Goal: Use online tool/utility: Utilize a website feature to perform a specific function

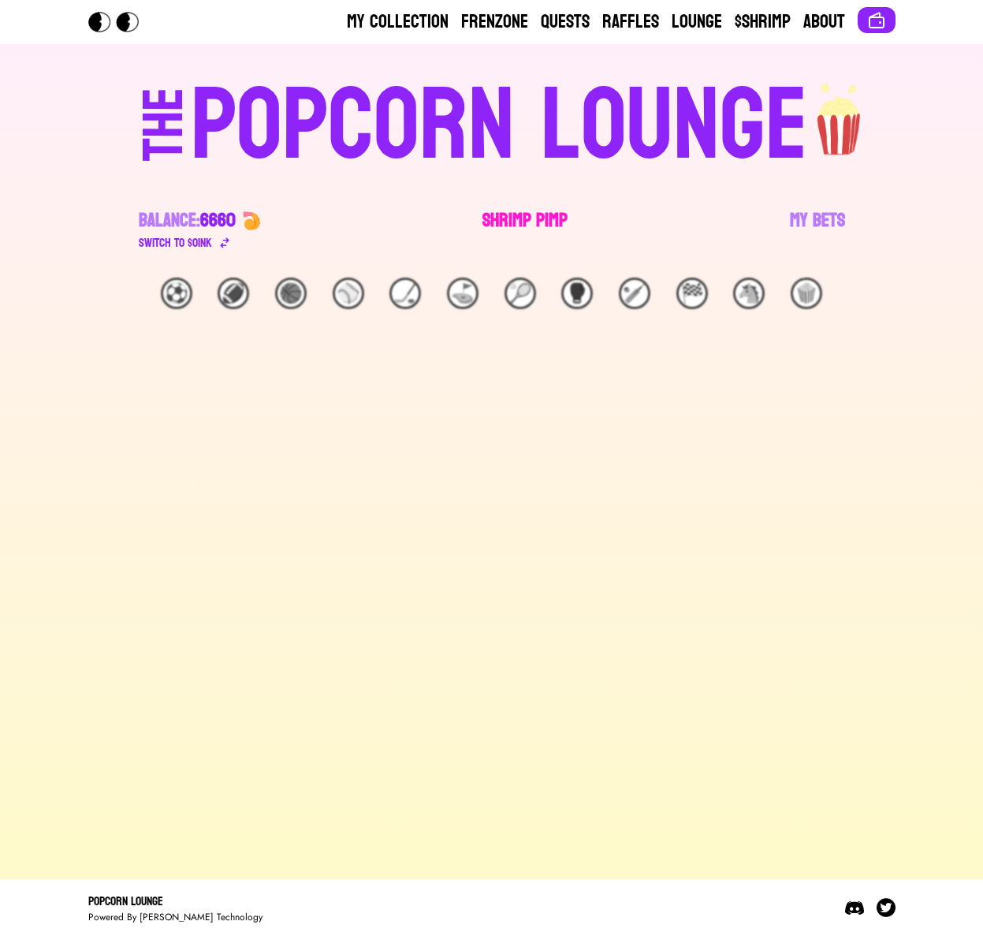
click at [506, 217] on link "Shrimp Pimp" at bounding box center [525, 230] width 85 height 44
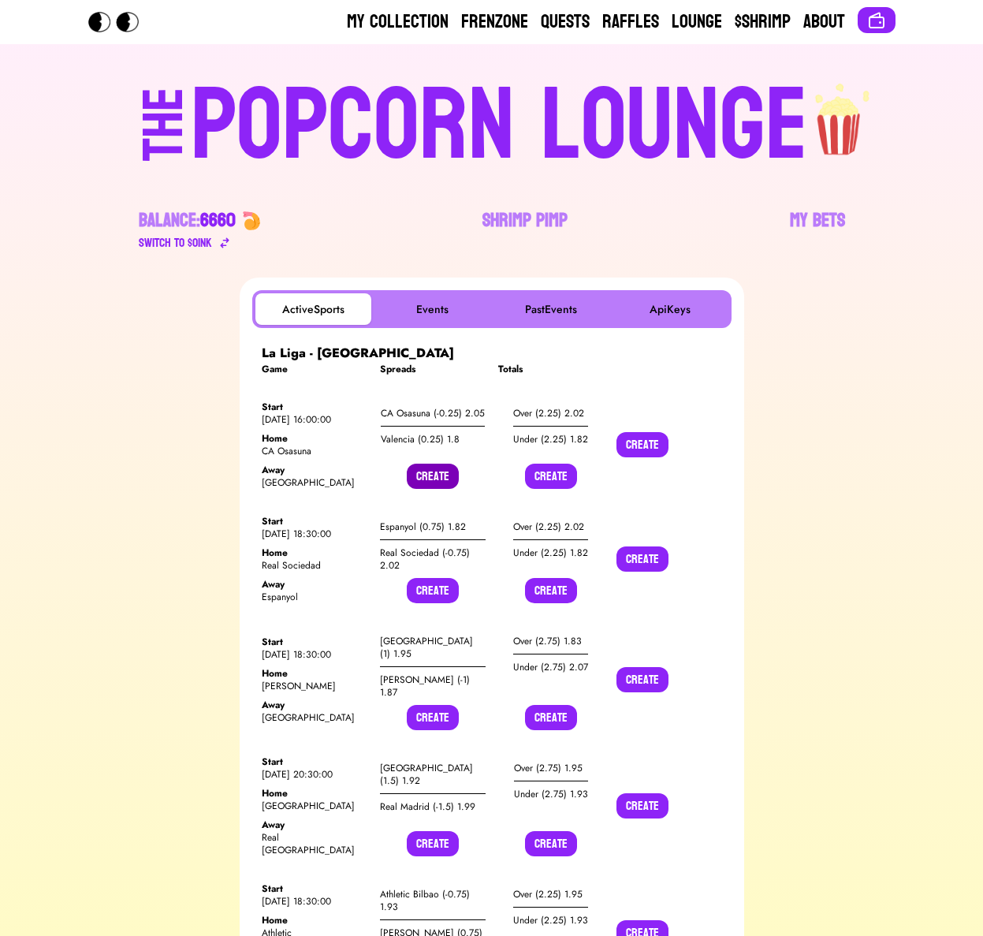
click at [415, 473] on button "Create" at bounding box center [433, 476] width 52 height 25
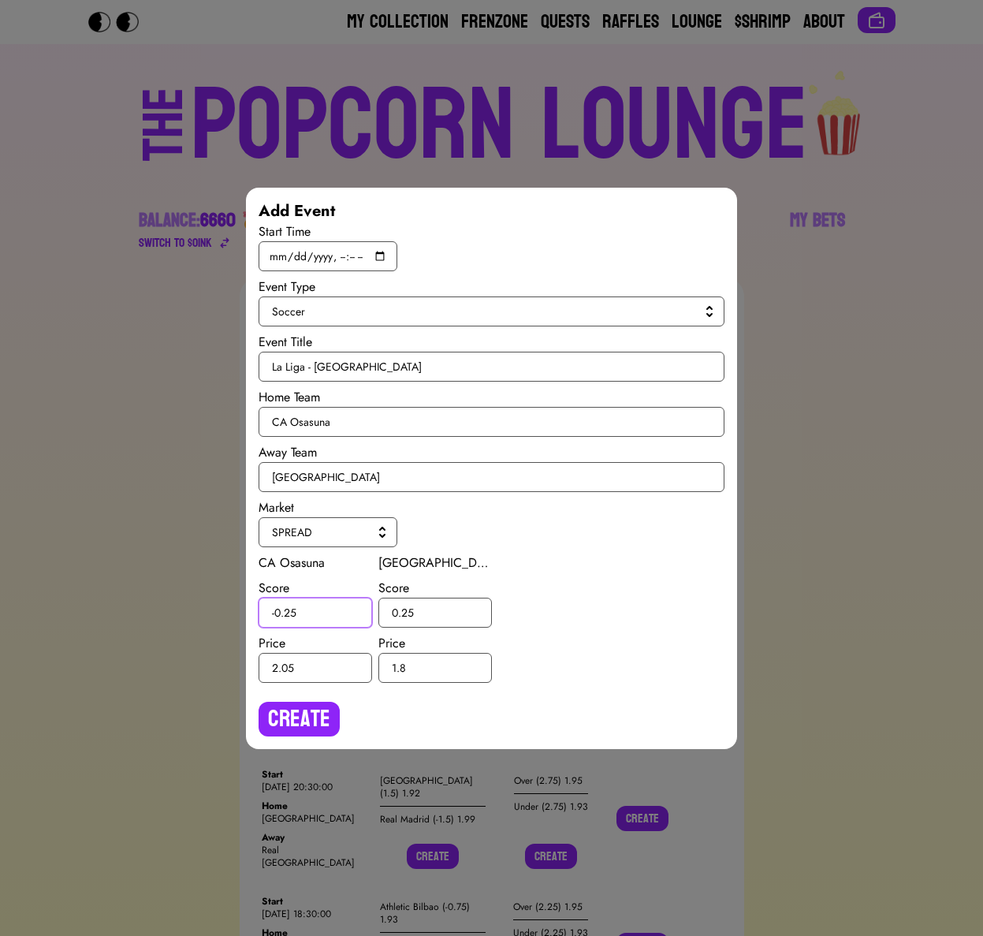
click at [291, 614] on input "-0.25" at bounding box center [316, 613] width 114 height 30
type input "-0.5"
click at [407, 612] on input "0.25" at bounding box center [436, 613] width 114 height 30
type input "0.5"
click at [325, 703] on button "Create" at bounding box center [299, 719] width 81 height 35
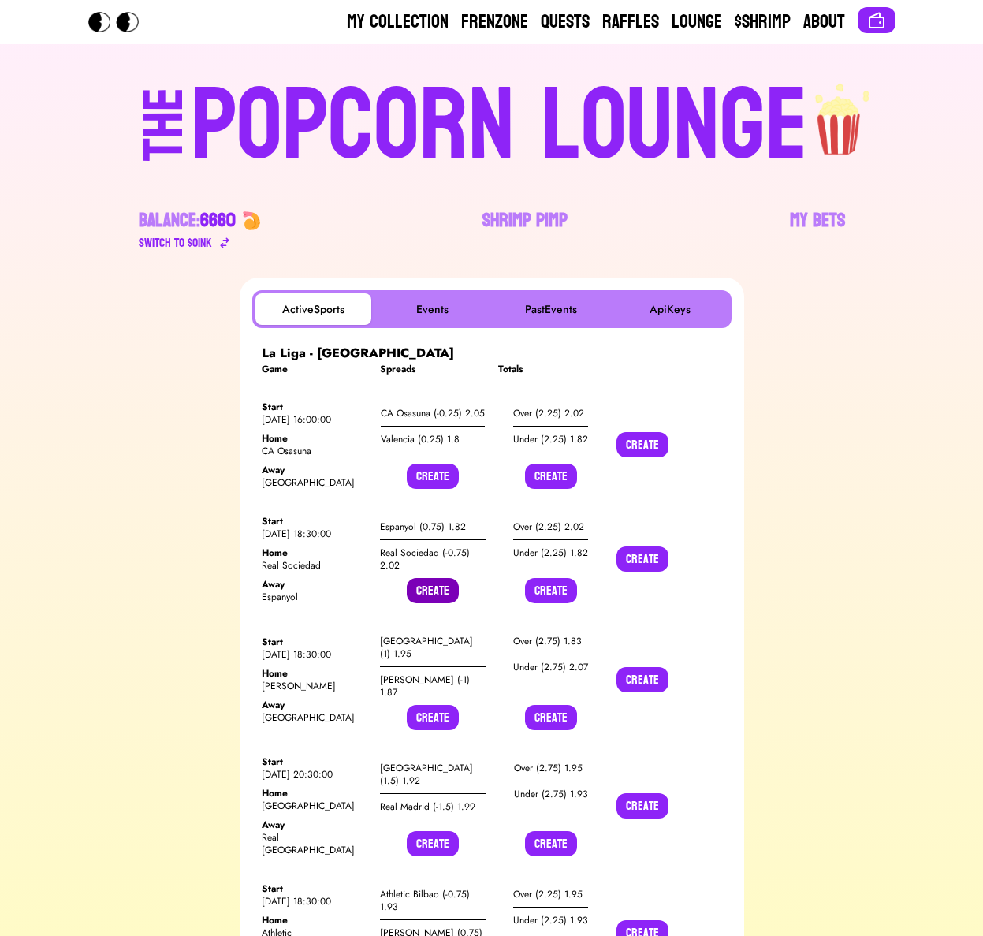
click at [437, 594] on button "Create" at bounding box center [433, 590] width 52 height 25
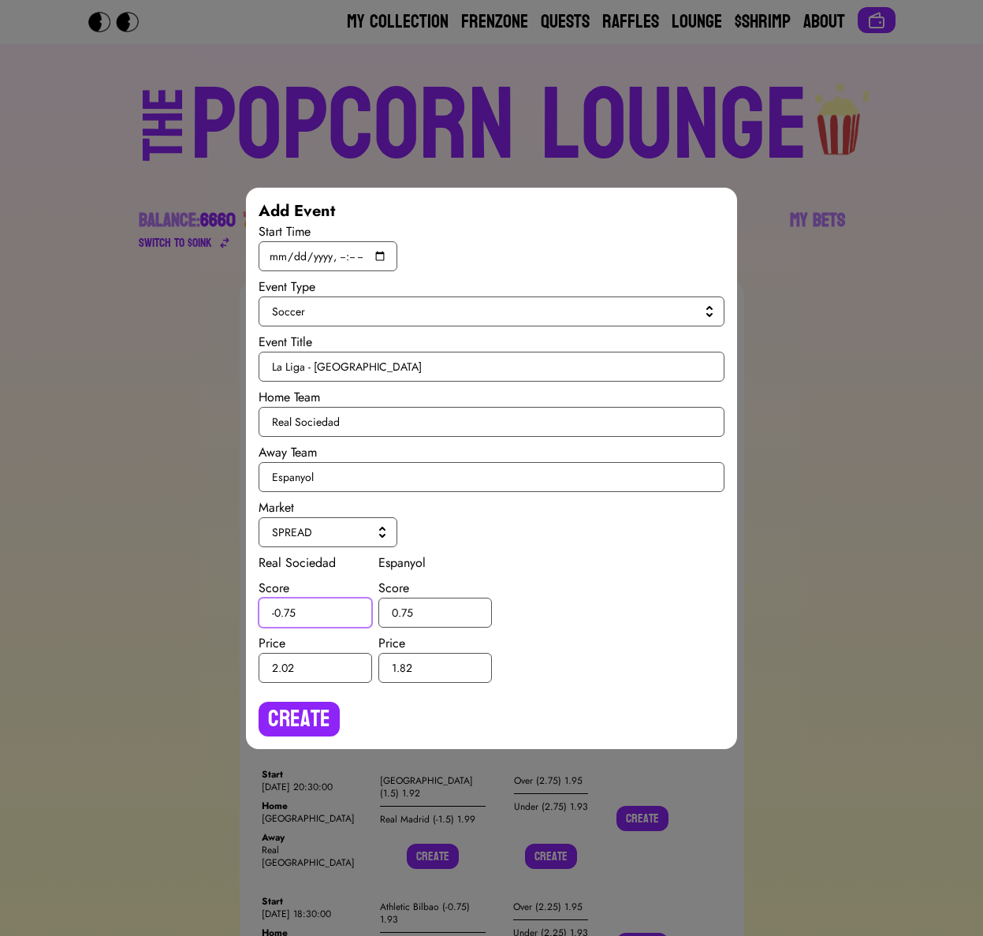
click at [291, 615] on input "-0.75" at bounding box center [316, 613] width 114 height 30
type input "-0.5"
click at [408, 611] on input "0.75" at bounding box center [436, 613] width 114 height 30
type input "0.5"
click at [314, 712] on button "Create" at bounding box center [299, 719] width 81 height 35
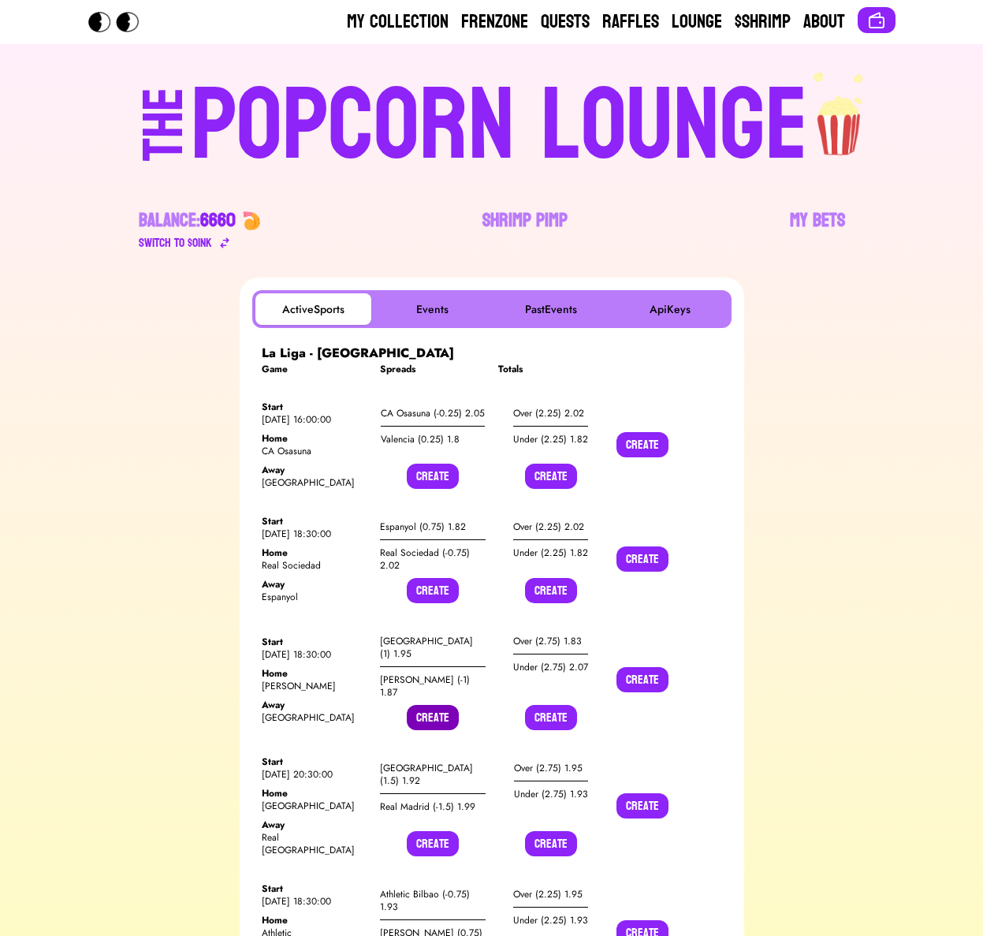
click at [422, 705] on button "Create" at bounding box center [433, 717] width 52 height 25
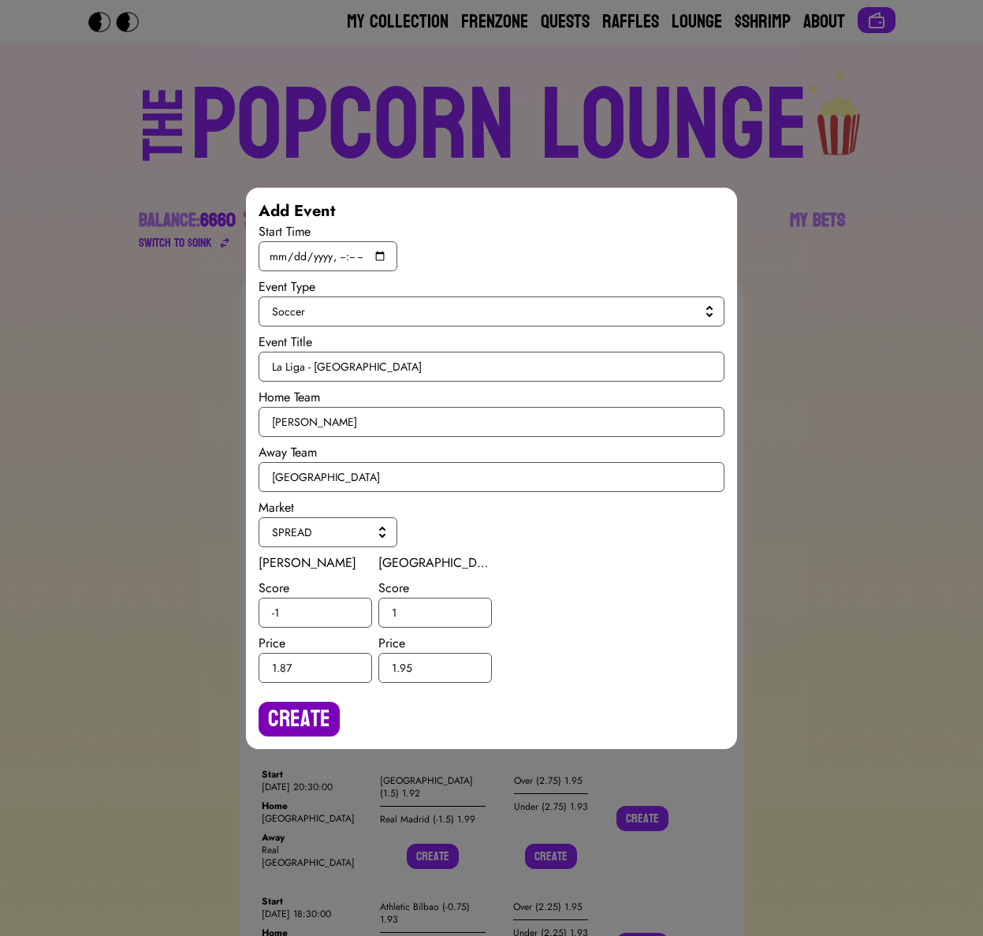
click at [300, 726] on button "Create" at bounding box center [299, 719] width 81 height 35
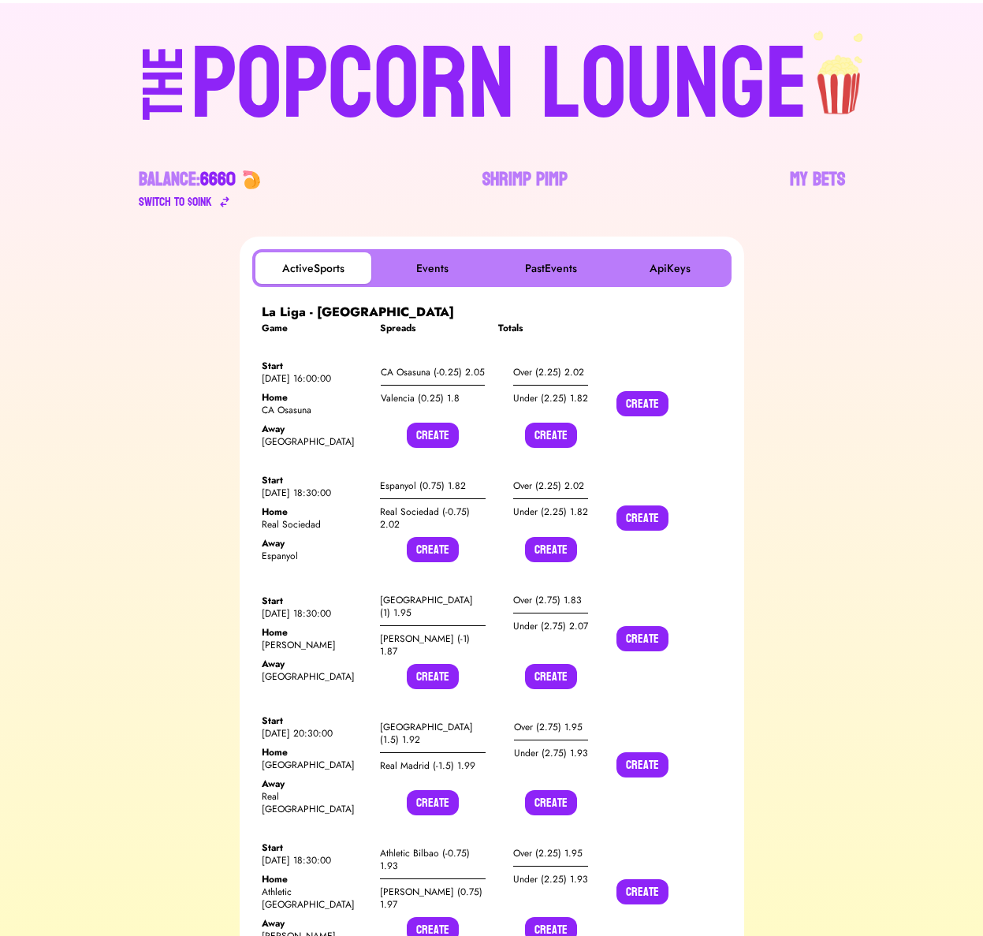
scroll to position [53, 0]
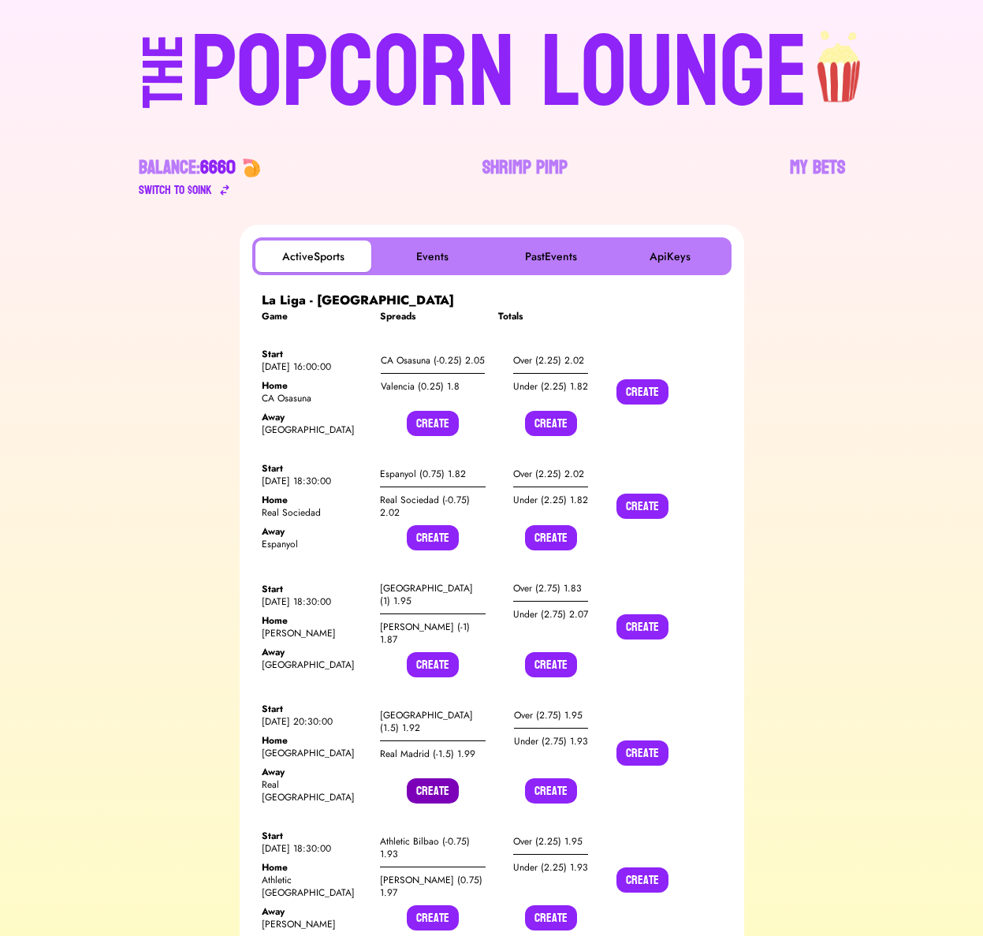
click at [414, 778] on button "Create" at bounding box center [433, 790] width 52 height 25
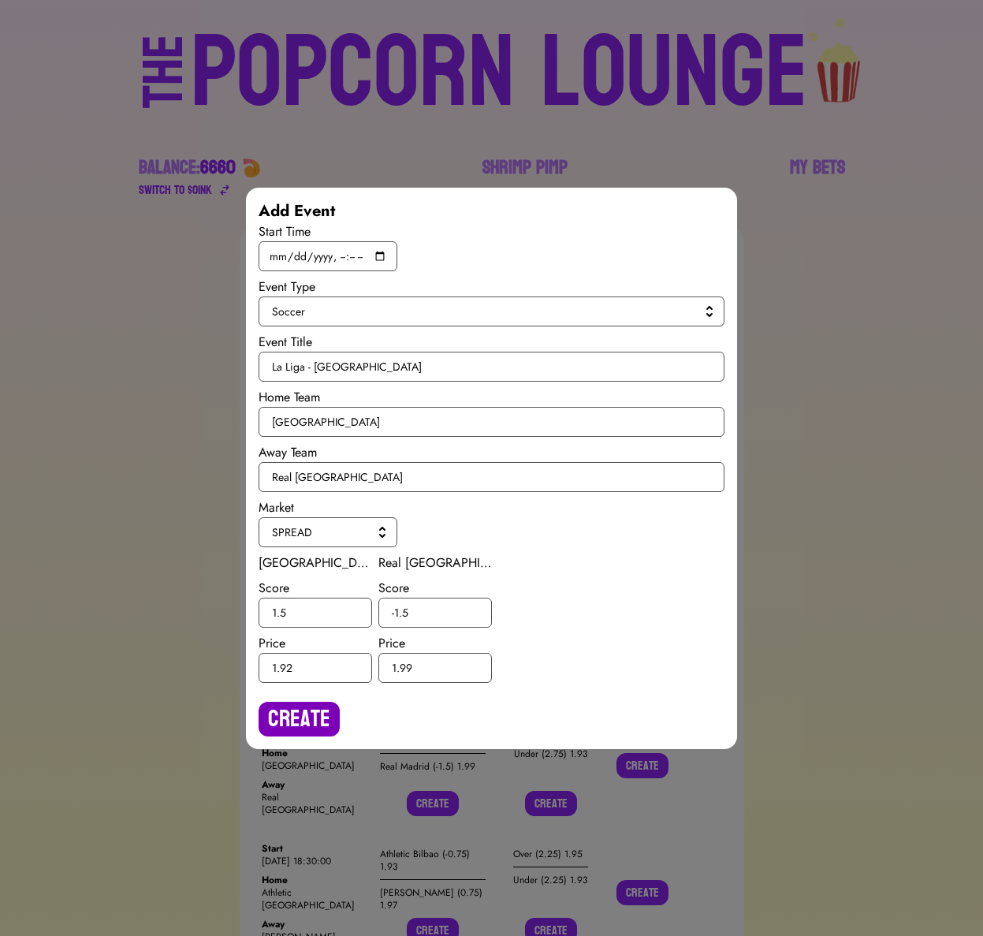
click at [304, 719] on button "Create" at bounding box center [299, 719] width 81 height 35
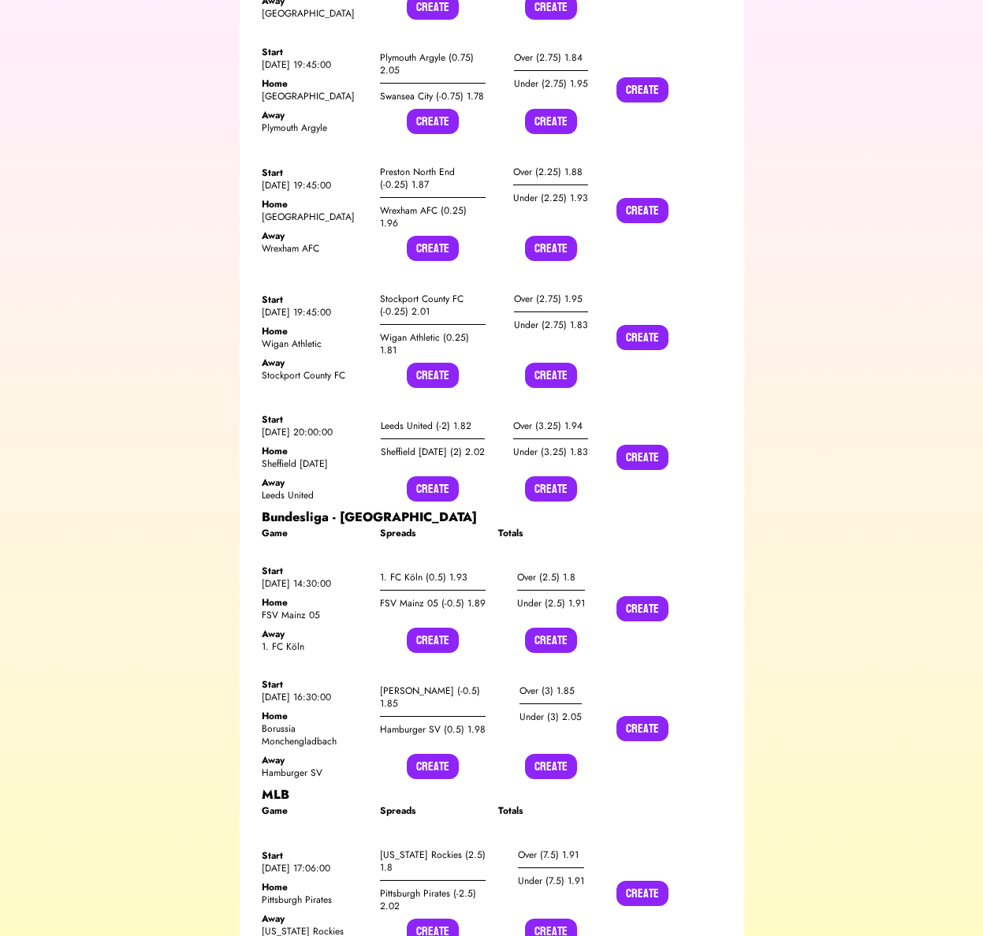
scroll to position [4138, 0]
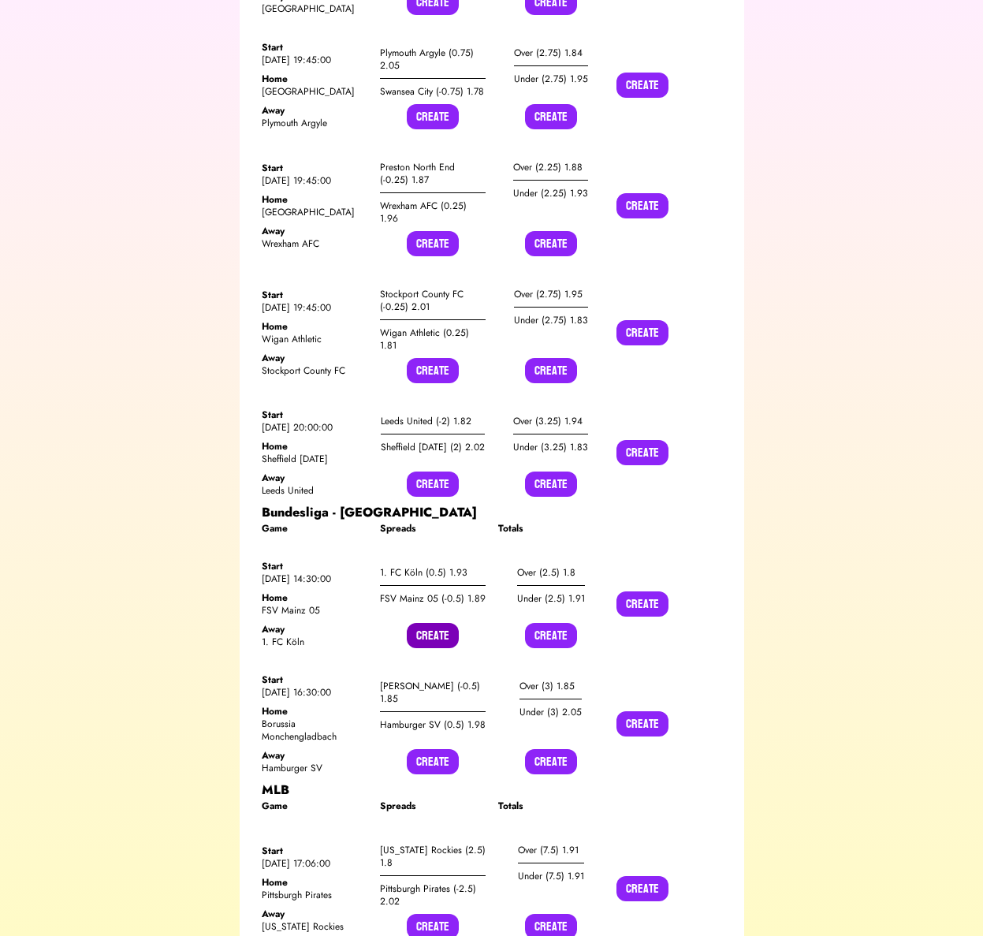
click at [433, 623] on button "Create" at bounding box center [433, 635] width 52 height 25
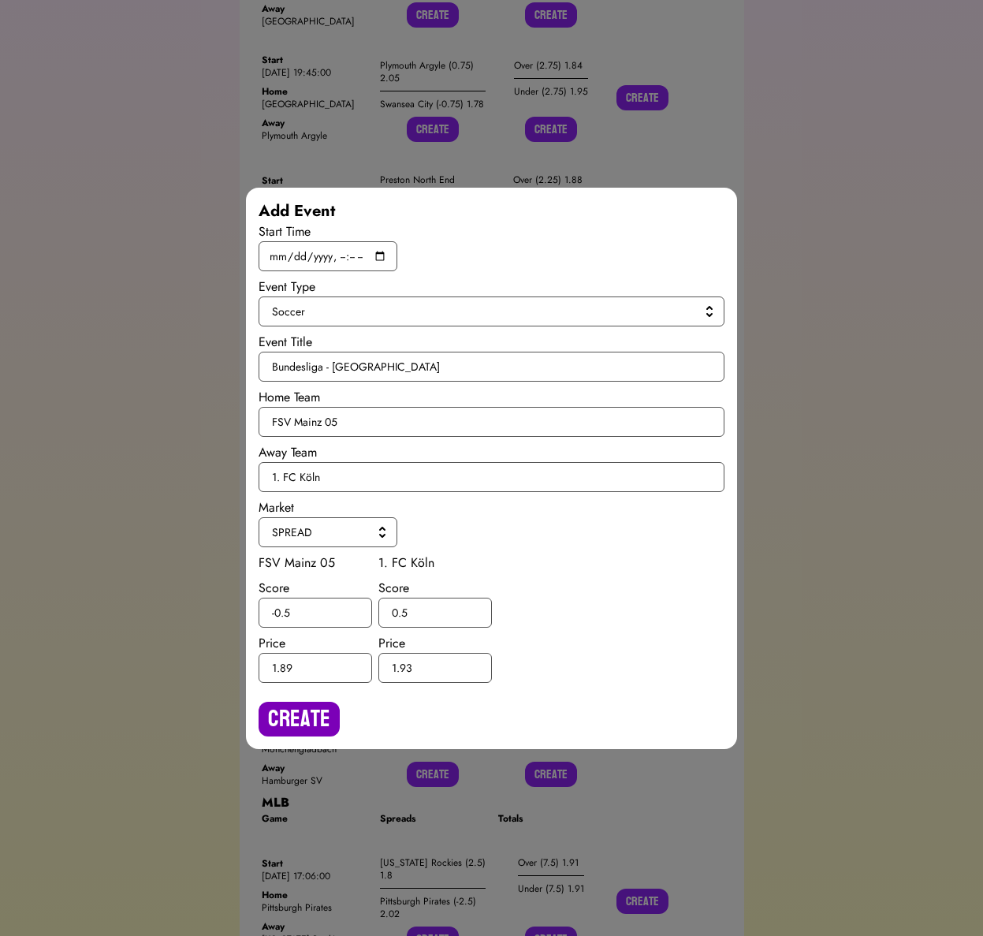
click at [290, 707] on button "Create" at bounding box center [299, 719] width 81 height 35
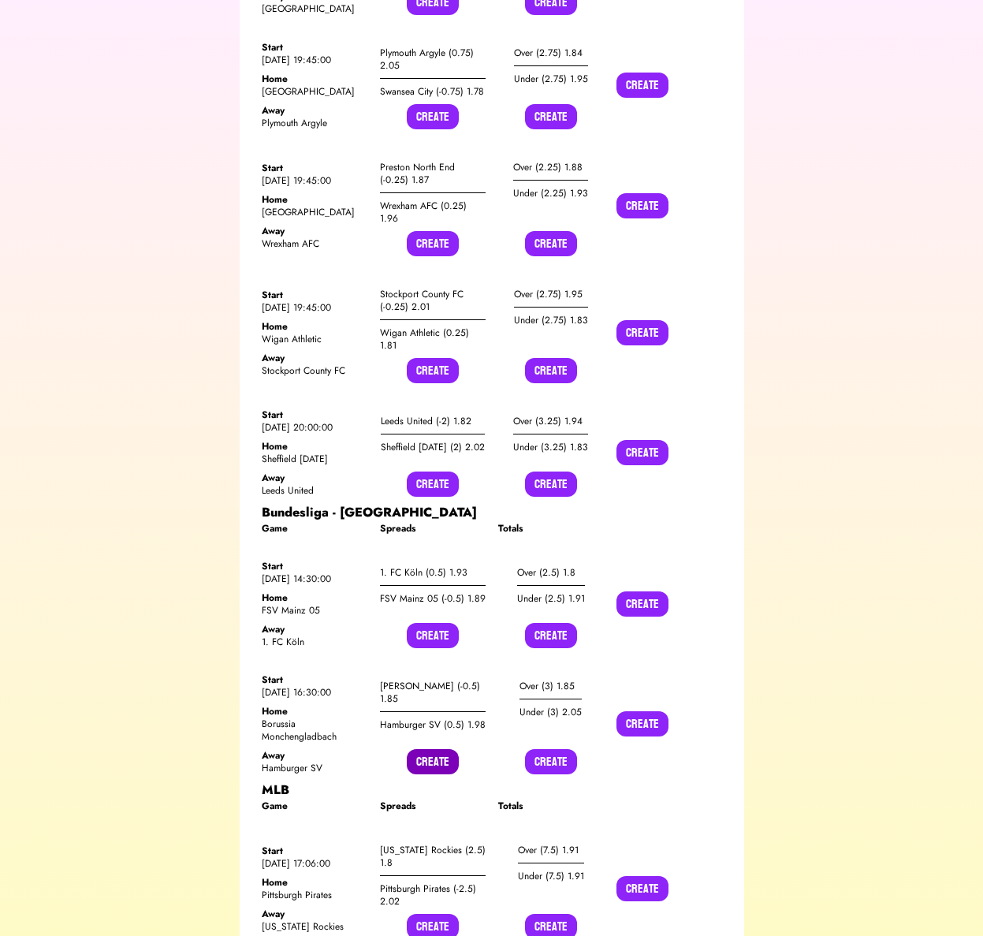
click at [424, 749] on button "Create" at bounding box center [433, 761] width 52 height 25
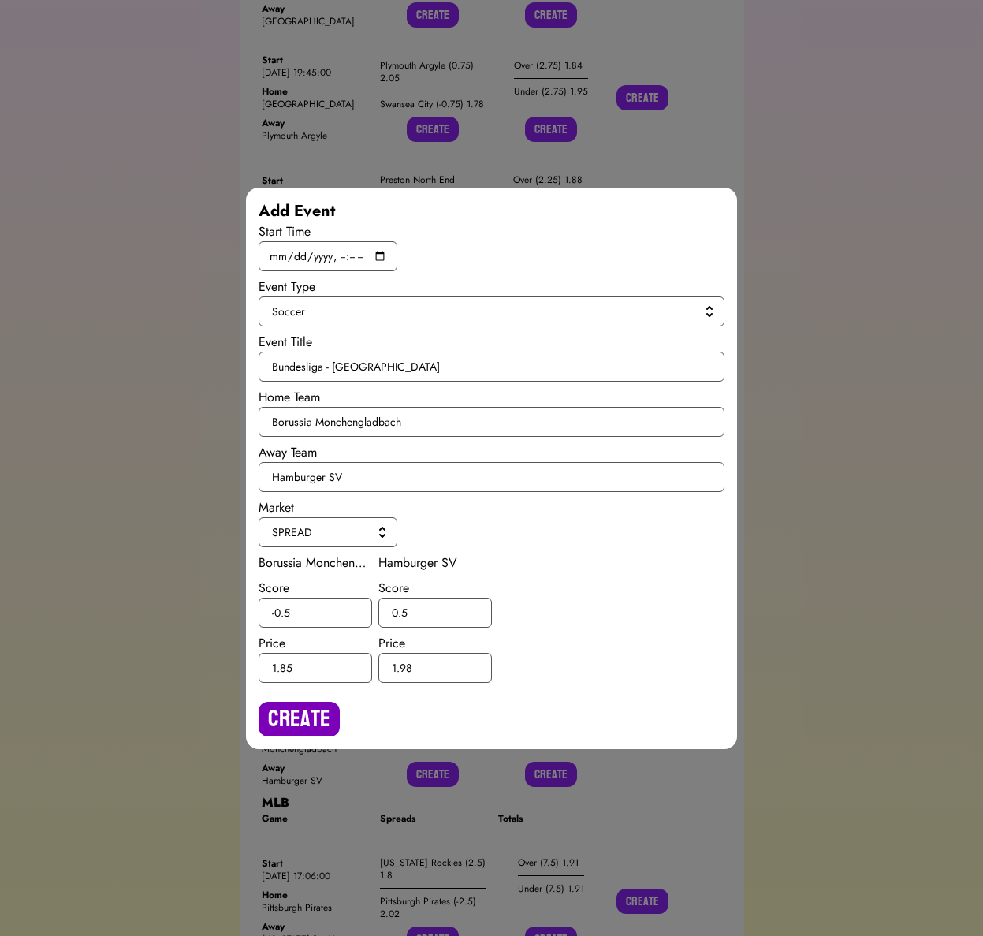
click at [316, 721] on button "Create" at bounding box center [299, 719] width 81 height 35
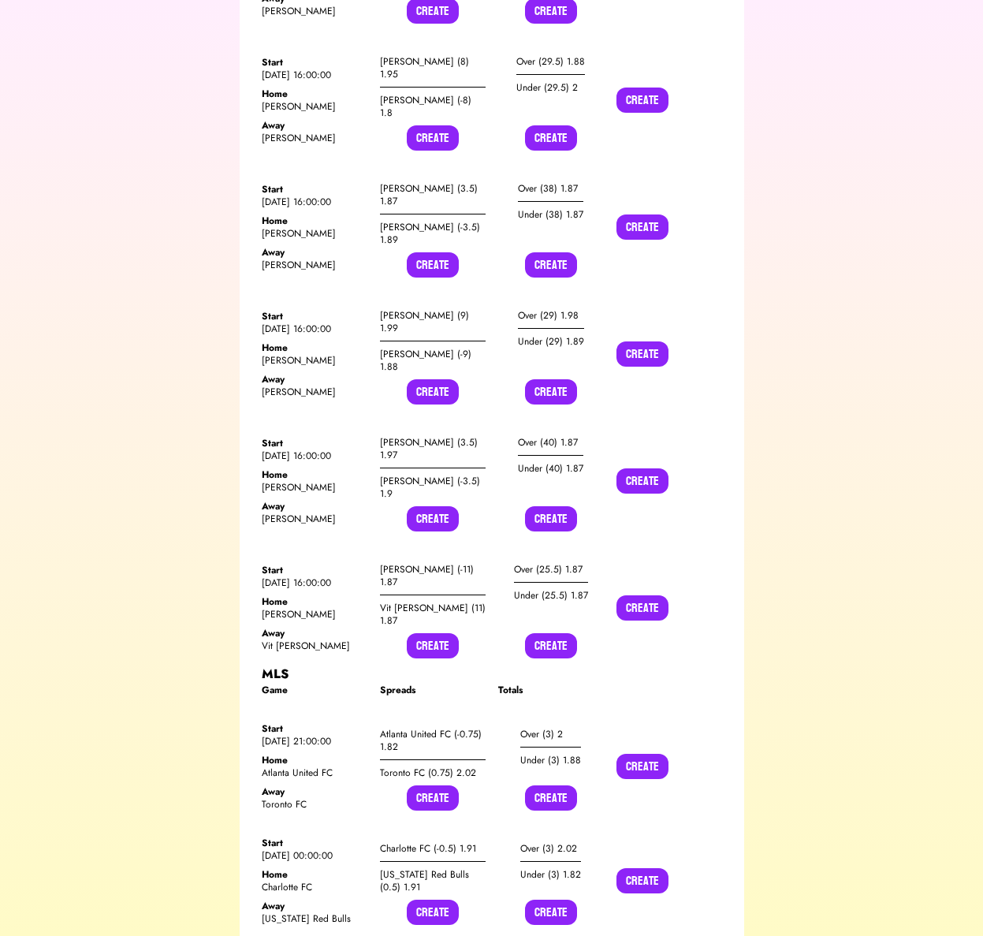
scroll to position [14184, 0]
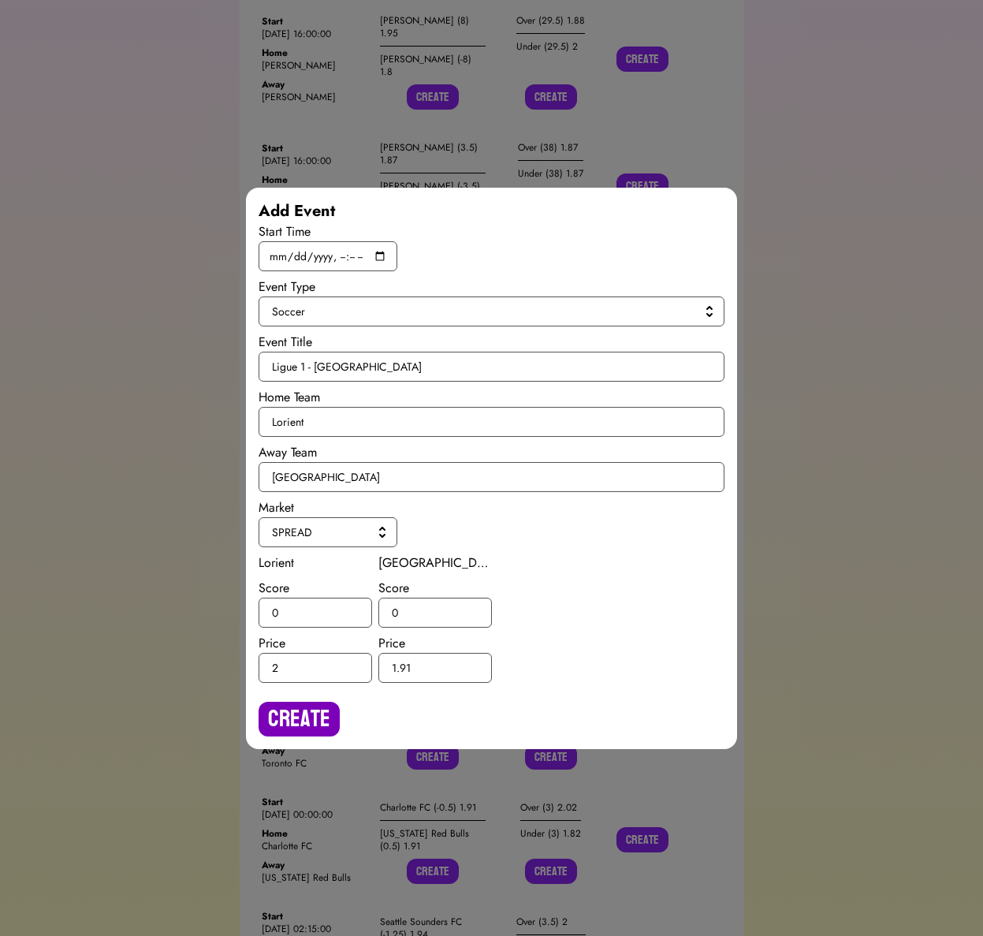
click at [295, 710] on button "Create" at bounding box center [299, 719] width 81 height 35
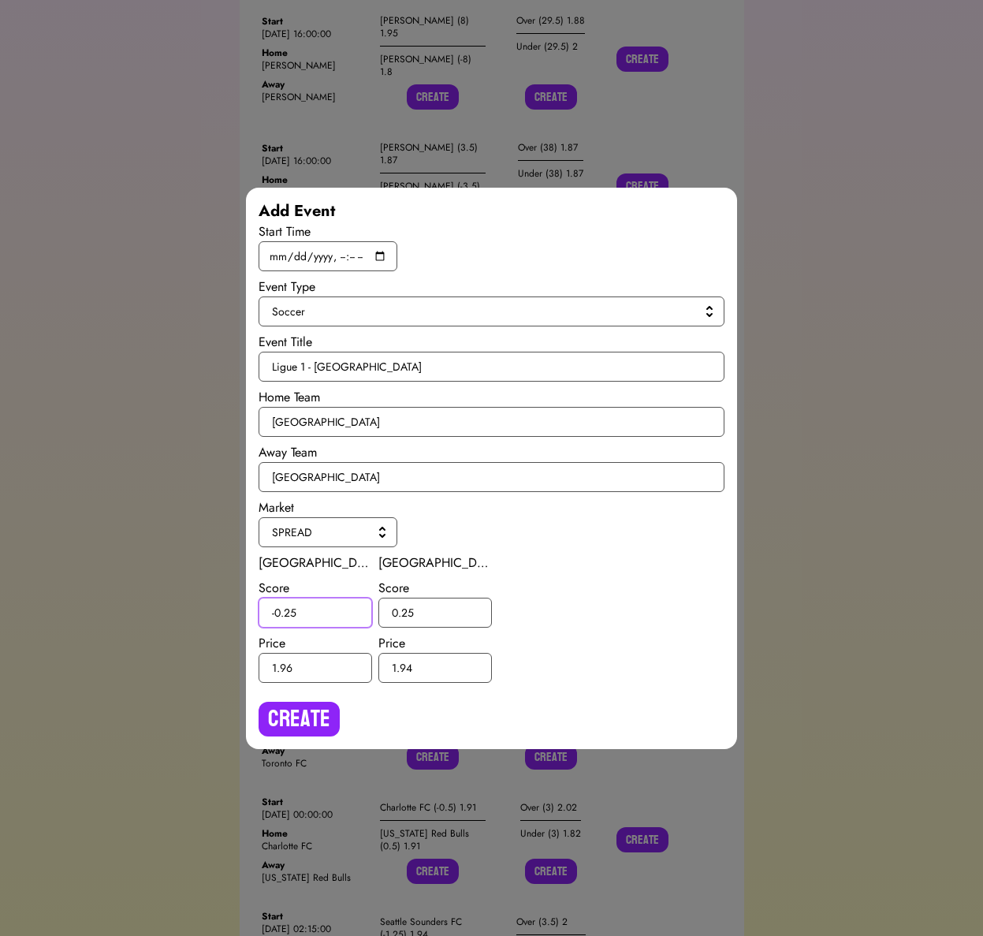
click at [292, 609] on input "-0.25" at bounding box center [316, 613] width 114 height 30
type input "-0.5"
click at [406, 613] on input "0.25" at bounding box center [436, 613] width 114 height 30
type input "0.5"
click at [299, 714] on button "Create" at bounding box center [299, 719] width 81 height 35
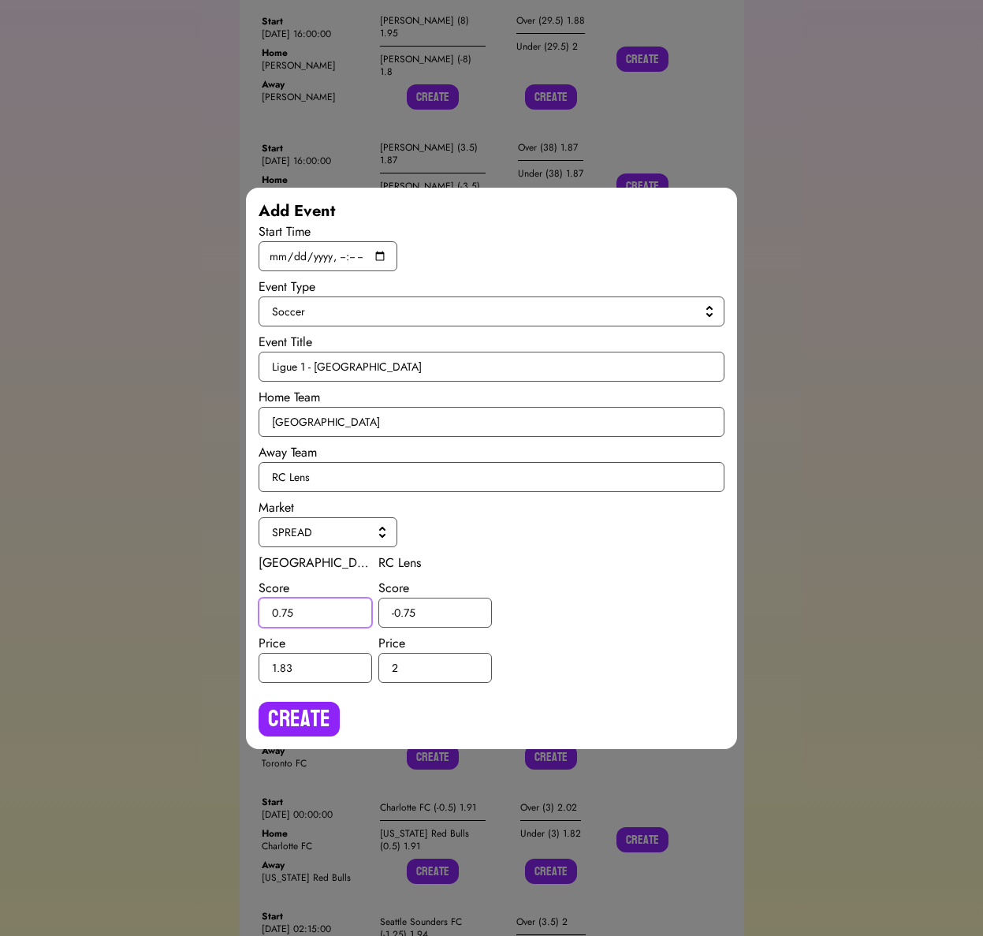
click at [290, 611] on input "0.75" at bounding box center [316, 613] width 114 height 30
type input "0.5"
click at [410, 611] on input "-0.75" at bounding box center [436, 613] width 114 height 30
type input "-0.5"
click at [311, 711] on button "Create" at bounding box center [299, 719] width 81 height 35
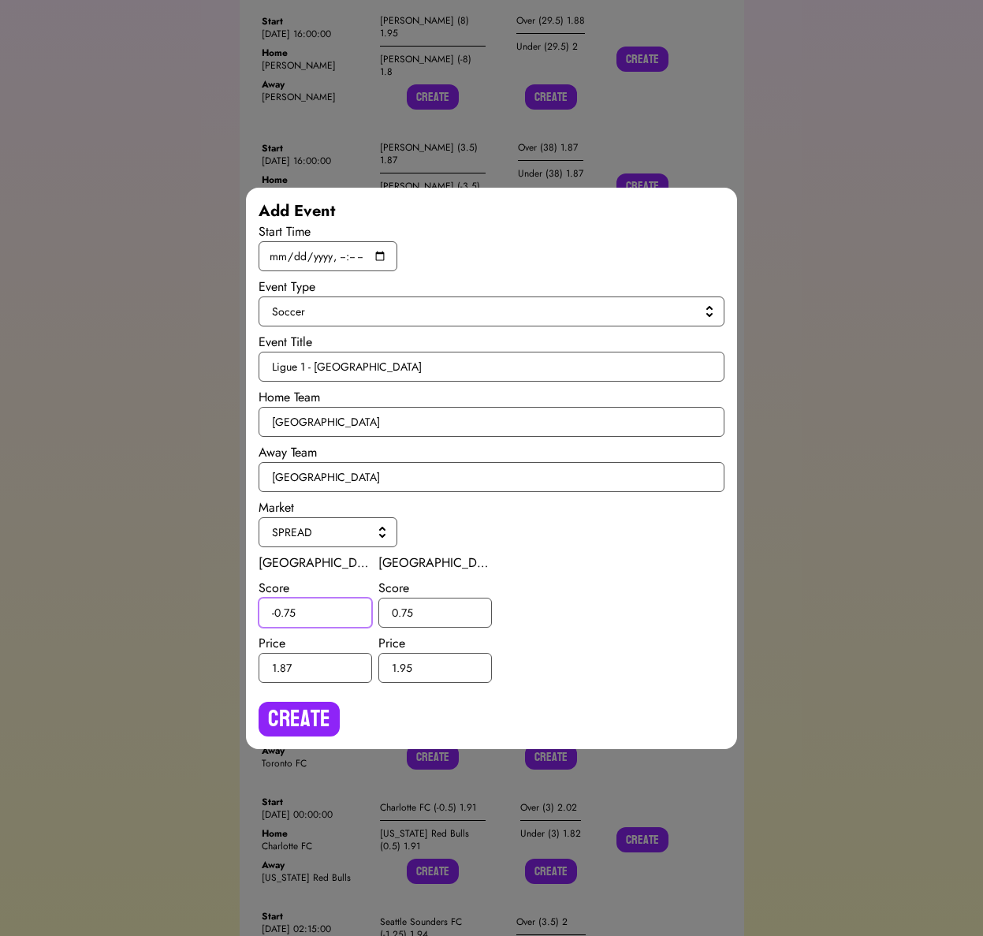
click at [289, 612] on input "-0.75" at bounding box center [316, 613] width 114 height 30
type input "-0.5"
click at [410, 609] on input "0.75" at bounding box center [436, 613] width 114 height 30
type input "0.5"
click at [327, 704] on button "Create" at bounding box center [299, 719] width 81 height 35
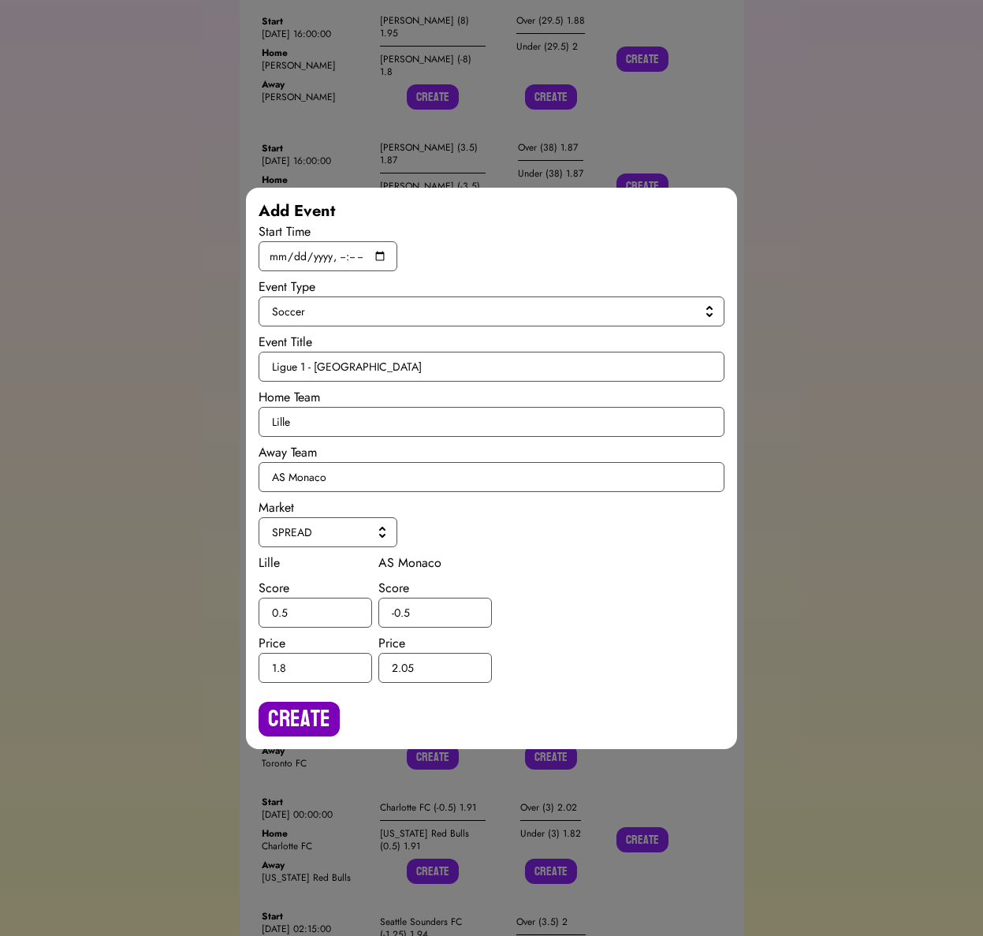
click at [324, 713] on button "Create" at bounding box center [299, 719] width 81 height 35
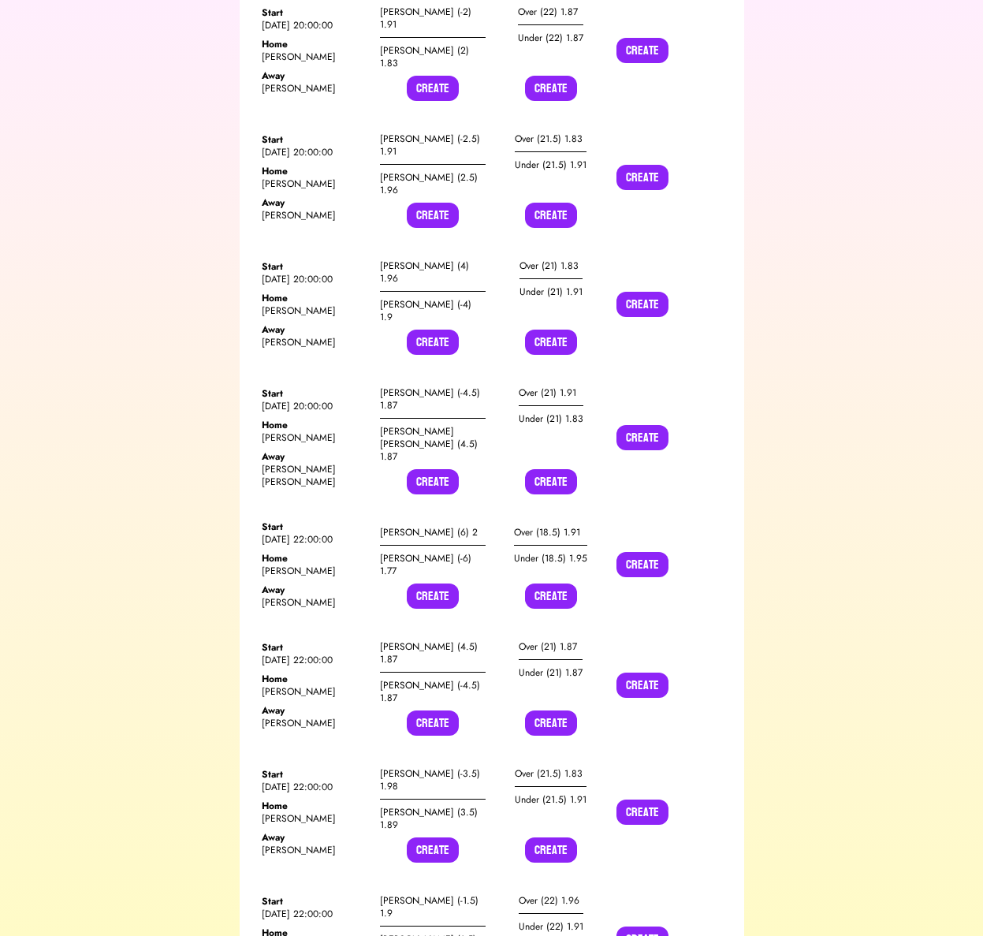
scroll to position [22202, 0]
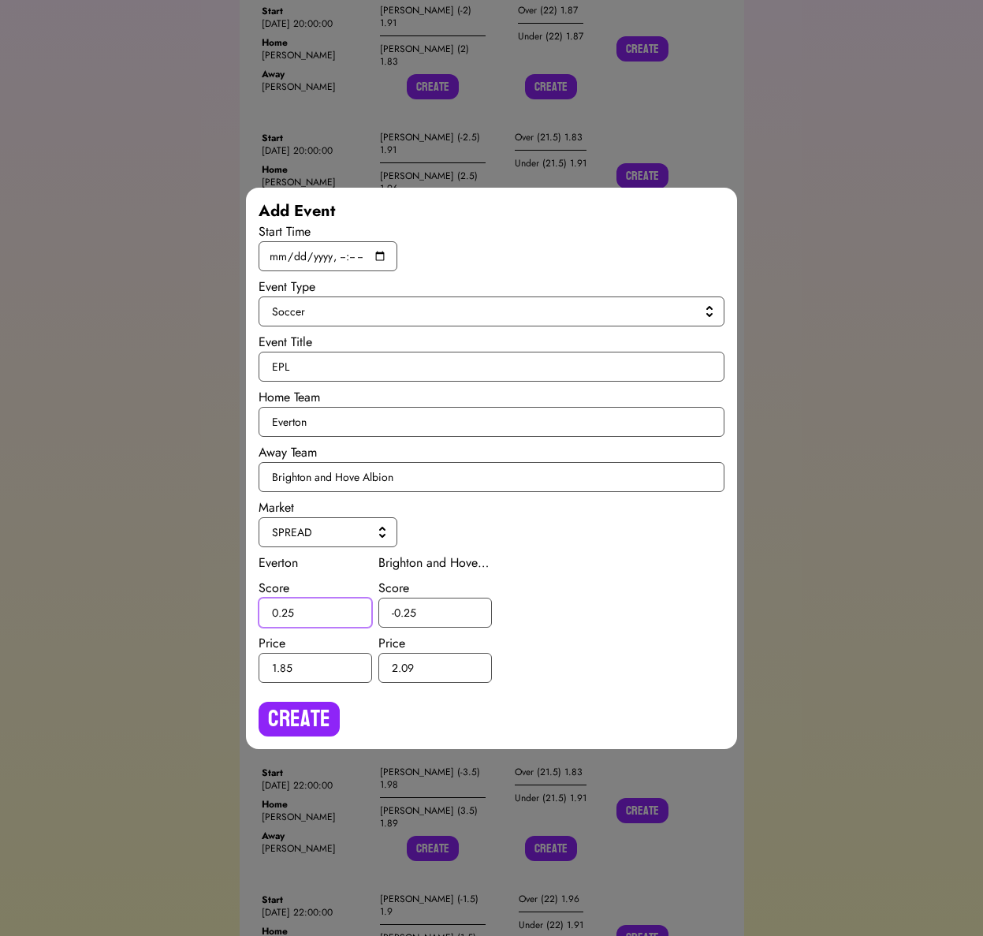
click at [289, 613] on input "0.25" at bounding box center [316, 613] width 114 height 30
type input "0.5"
click at [408, 611] on input "-0.25" at bounding box center [436, 613] width 114 height 30
type input "-0.5"
click at [325, 704] on button "Create" at bounding box center [299, 719] width 81 height 35
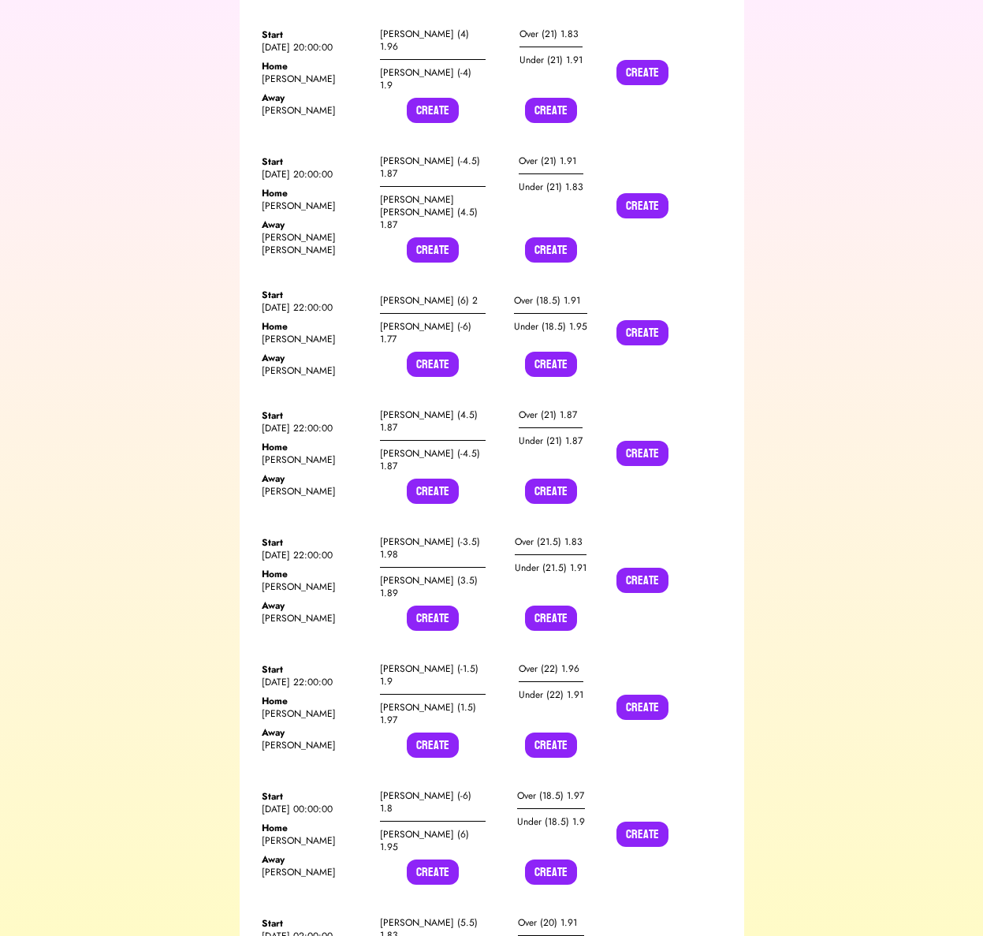
scroll to position [22421, 0]
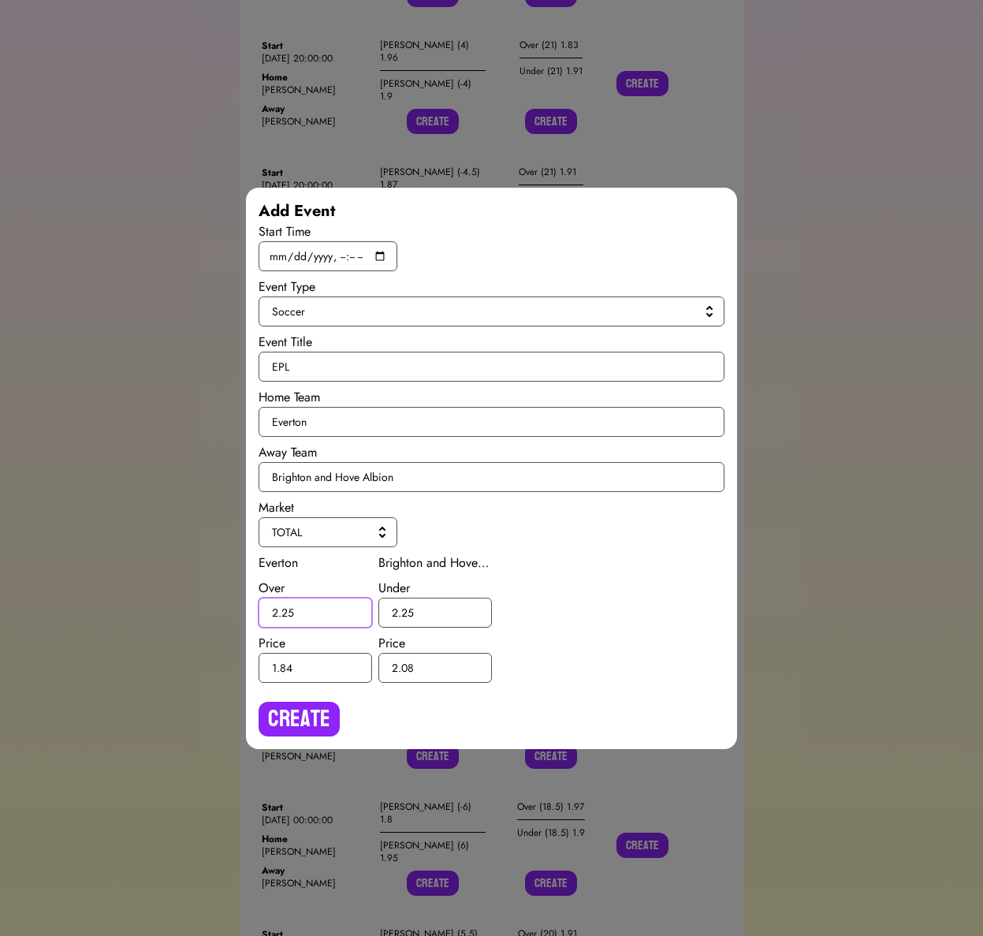
click at [286, 610] on input "2.25" at bounding box center [316, 613] width 114 height 30
type input "2.5"
click at [407, 610] on input "2.25" at bounding box center [436, 613] width 114 height 30
type input "2.5"
click at [318, 712] on button "Create" at bounding box center [299, 719] width 81 height 35
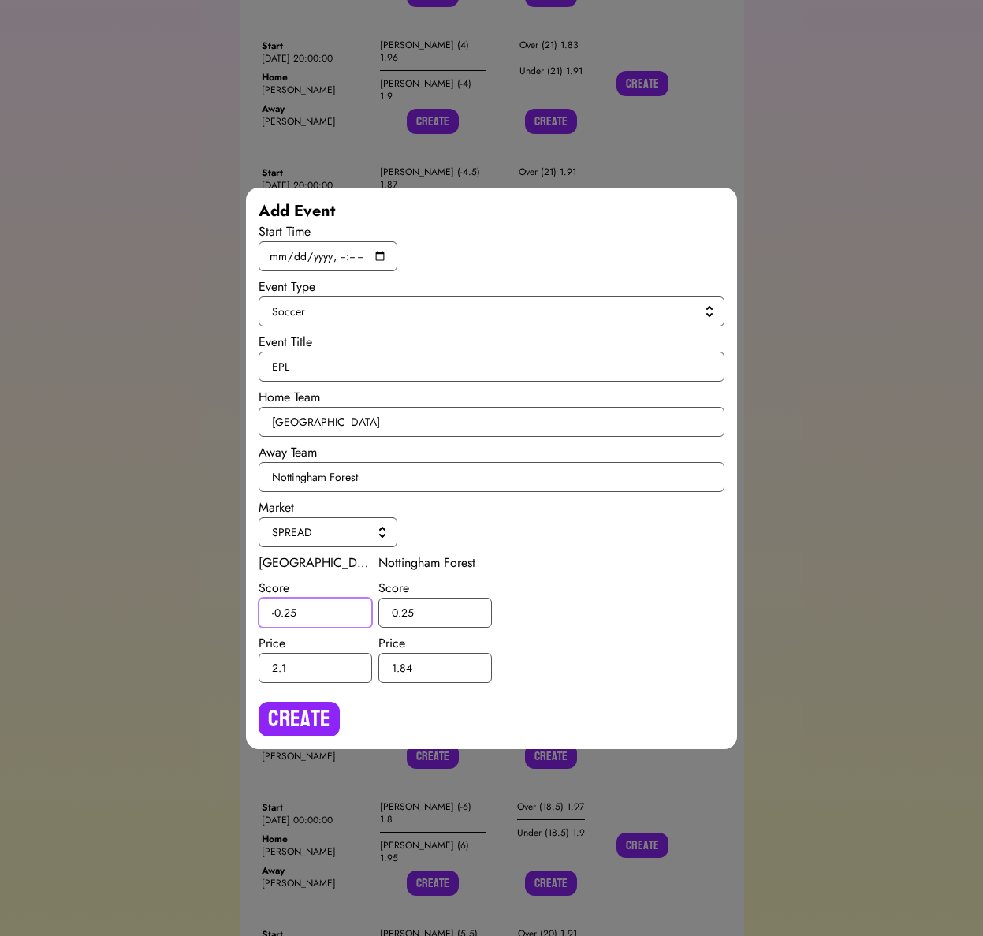
click at [289, 612] on input "-0.25" at bounding box center [316, 613] width 114 height 30
type input "-0.5"
click at [408, 609] on input "0.25" at bounding box center [436, 613] width 114 height 30
type input "0.5"
click at [311, 715] on button "Create" at bounding box center [299, 719] width 81 height 35
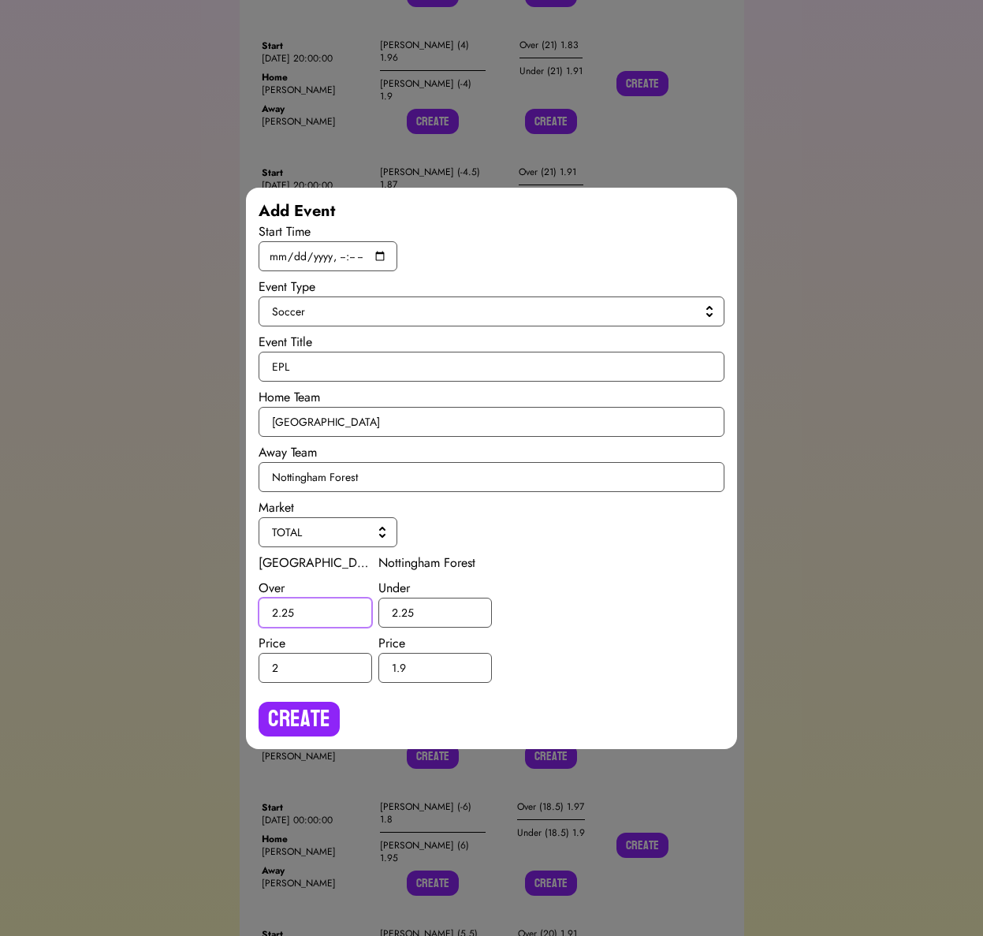
click at [288, 610] on input "2.25" at bounding box center [316, 613] width 114 height 30
type input "2.5"
click at [408, 612] on input "2.25" at bounding box center [436, 613] width 114 height 30
type input "2.5"
click at [312, 707] on button "Create" at bounding box center [299, 719] width 81 height 35
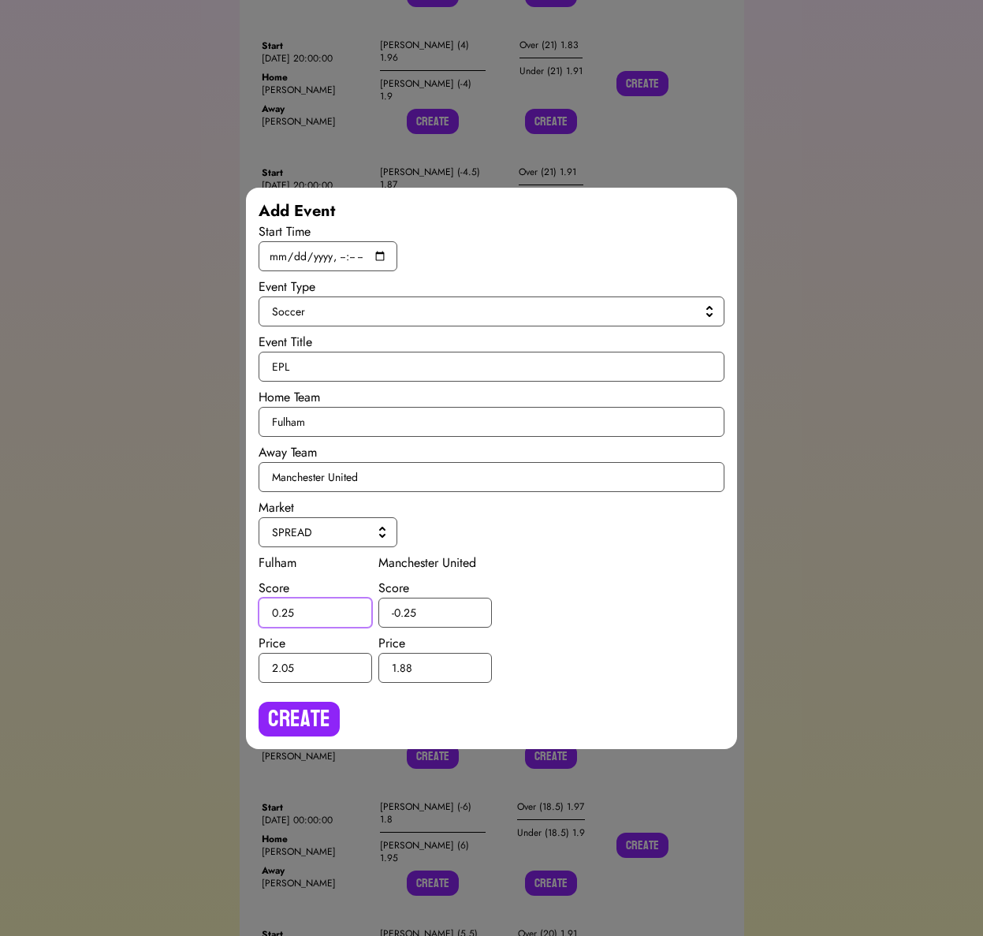
click at [290, 608] on input "0.25" at bounding box center [316, 613] width 114 height 30
type input "0.5"
click at [409, 608] on input "-0.25" at bounding box center [436, 613] width 114 height 30
type input "-0.5"
click at [301, 713] on button "Create" at bounding box center [299, 719] width 81 height 35
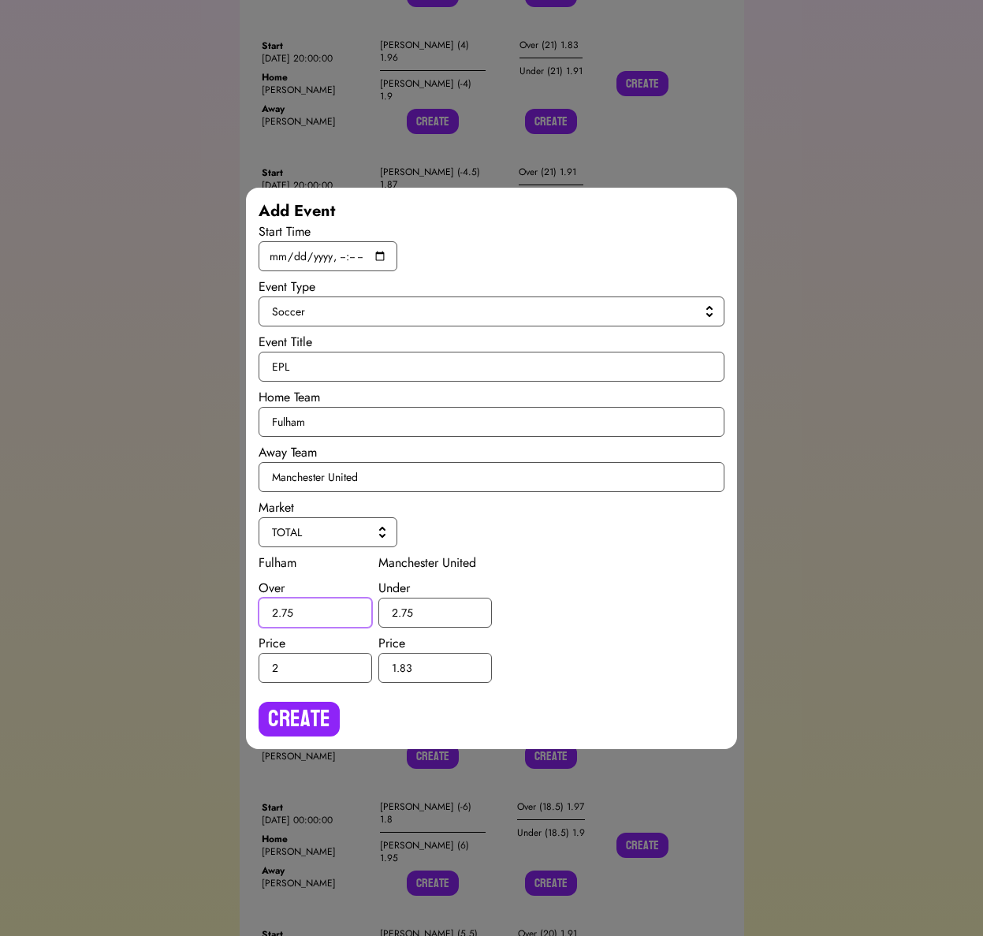
click at [289, 613] on input "2.75" at bounding box center [316, 613] width 114 height 30
type input "2.5"
click at [405, 610] on input "2.75" at bounding box center [436, 613] width 114 height 30
type input "2.5"
click at [300, 712] on button "Create" at bounding box center [299, 719] width 81 height 35
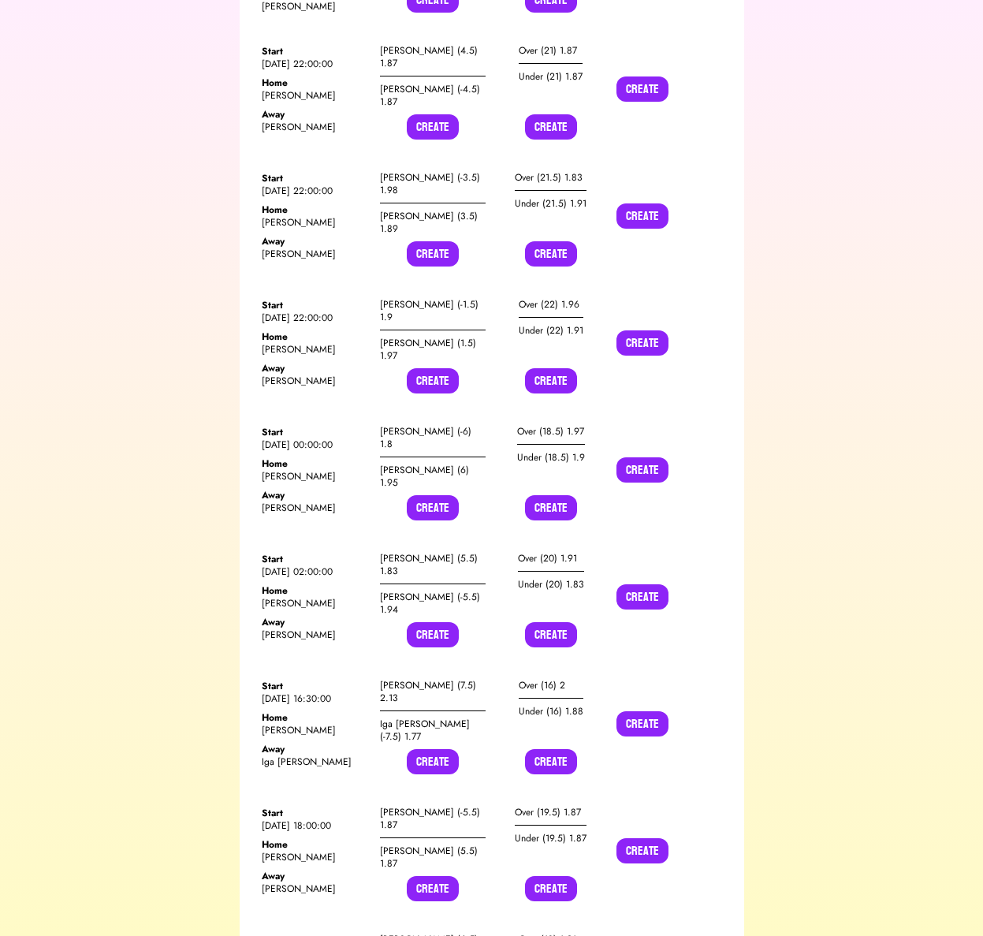
scroll to position [22788, 0]
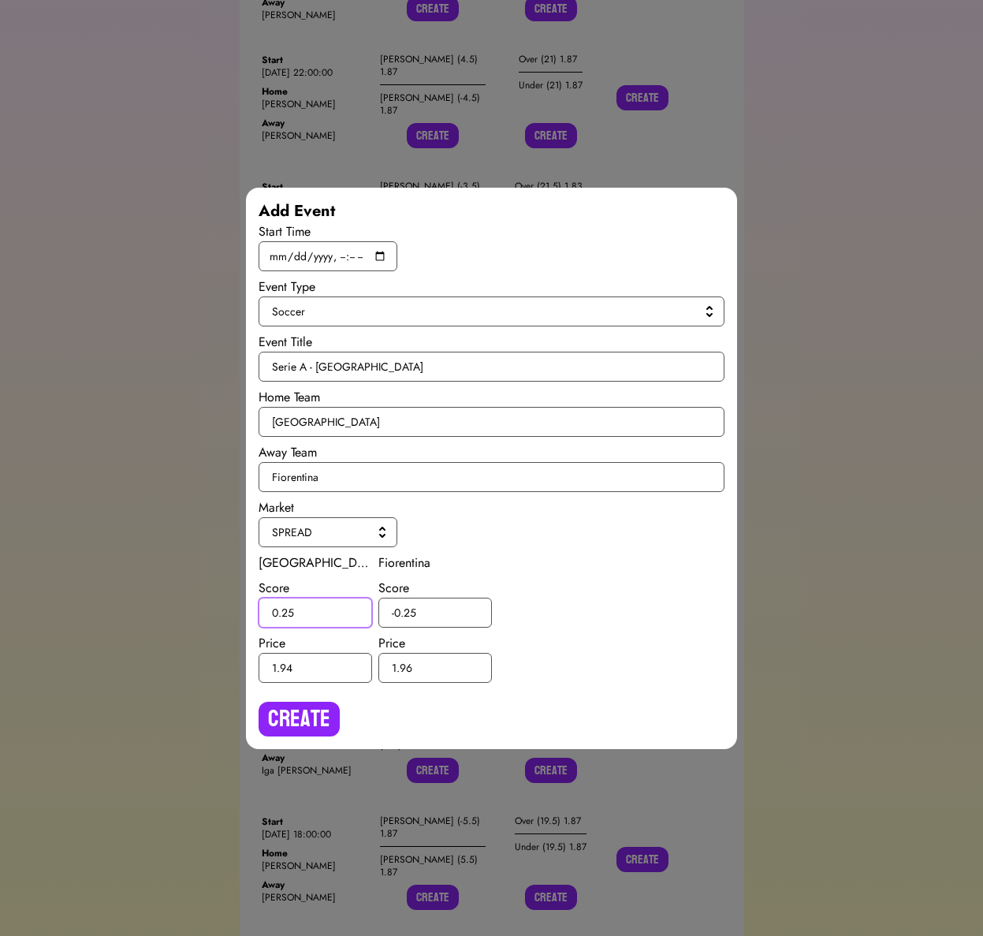
click at [289, 610] on input "0.25" at bounding box center [316, 613] width 114 height 30
type input "0.5"
click at [409, 610] on input "-0.25" at bounding box center [436, 613] width 114 height 30
type input "-0.5"
click at [298, 718] on button "Create" at bounding box center [299, 719] width 81 height 35
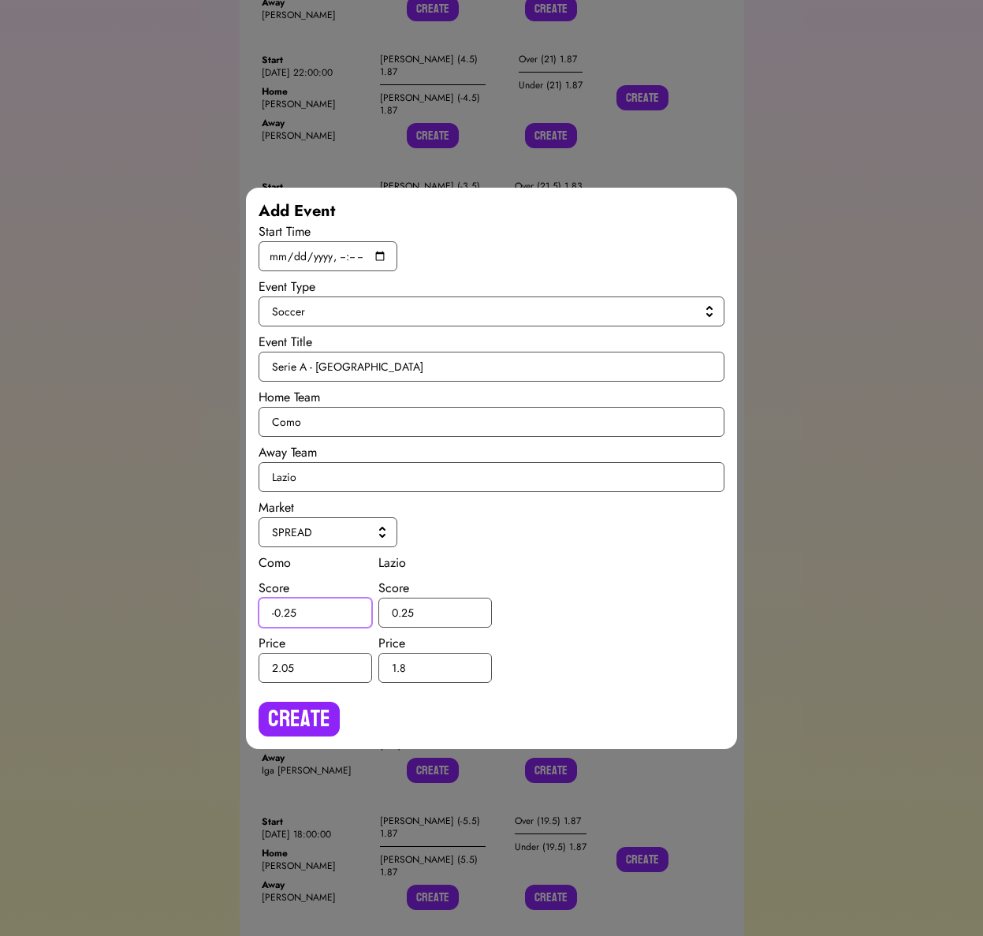
click at [288, 611] on input "-0.25" at bounding box center [316, 613] width 114 height 30
type input "-0.5"
click at [405, 611] on input "0.25" at bounding box center [436, 613] width 114 height 30
type input "0.5"
click at [311, 710] on button "Create" at bounding box center [299, 719] width 81 height 35
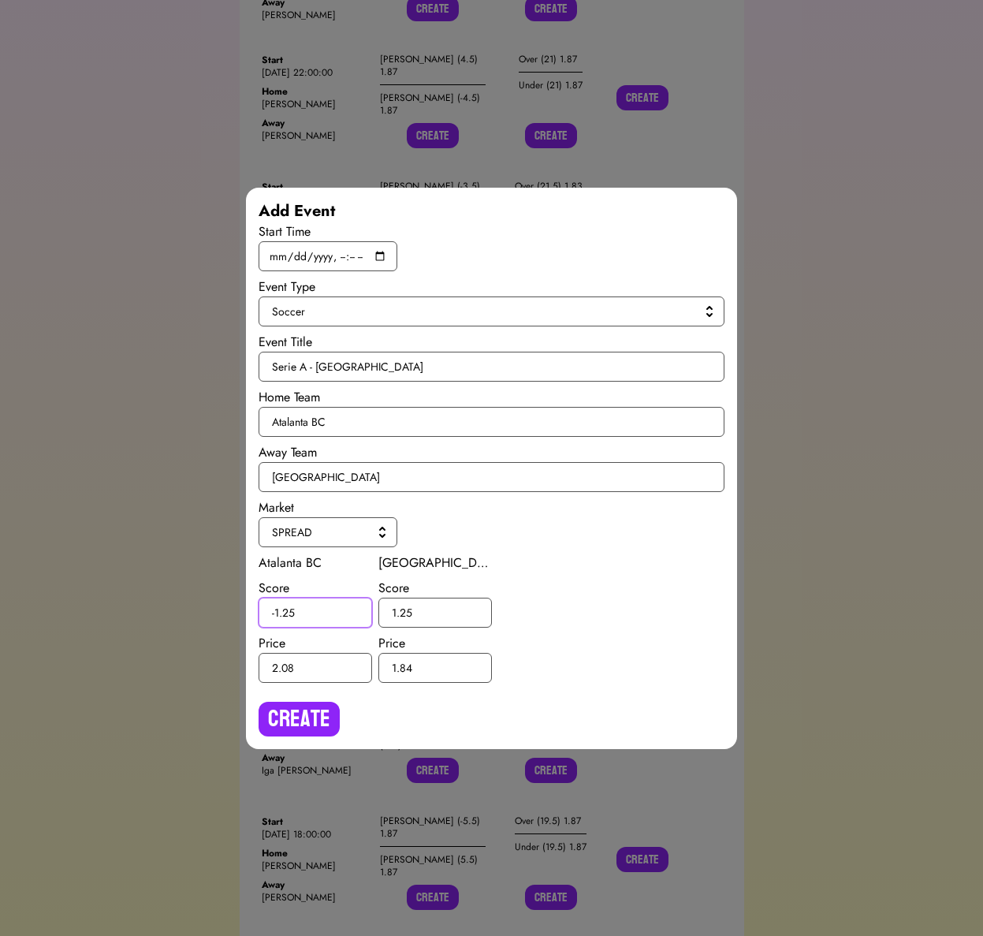
click at [290, 614] on input "-1.25" at bounding box center [316, 613] width 114 height 30
type input "-1.5"
click at [405, 610] on input "1.25" at bounding box center [436, 613] width 114 height 30
type input "1.5"
click at [323, 689] on div "Create" at bounding box center [492, 712] width 467 height 47
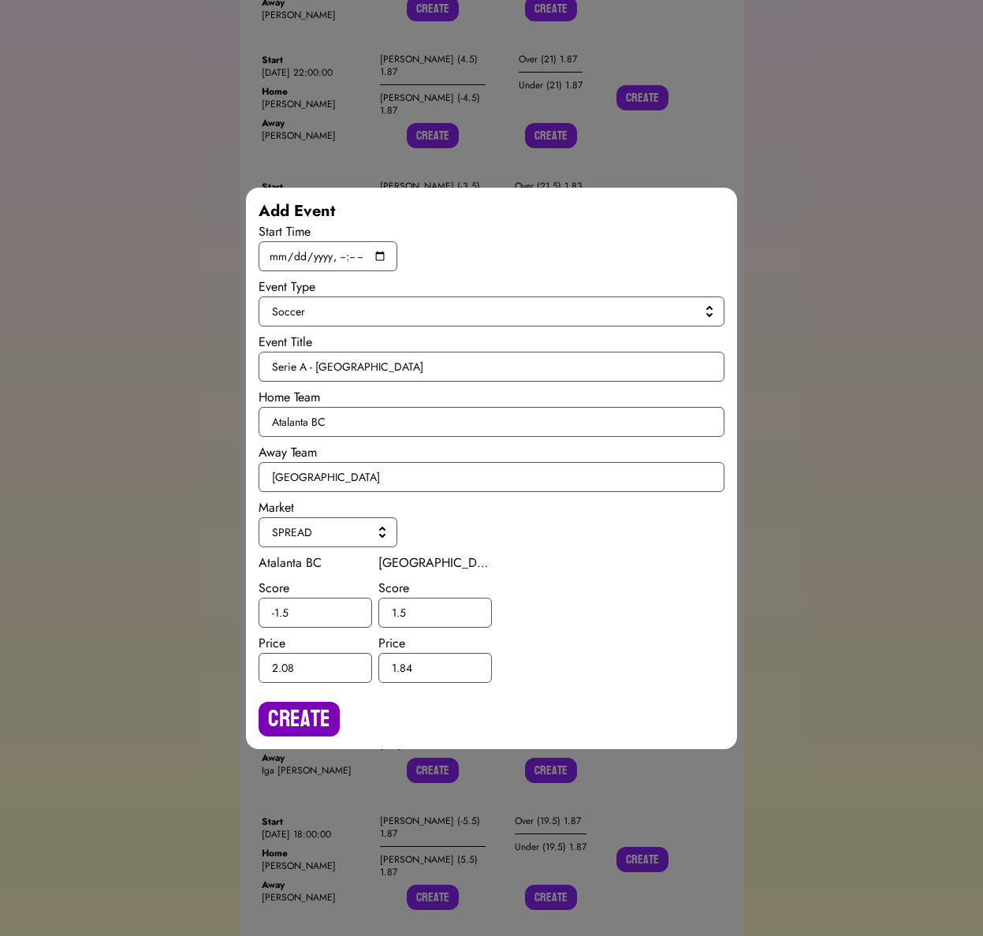
click at [314, 708] on button "Create" at bounding box center [299, 719] width 81 height 35
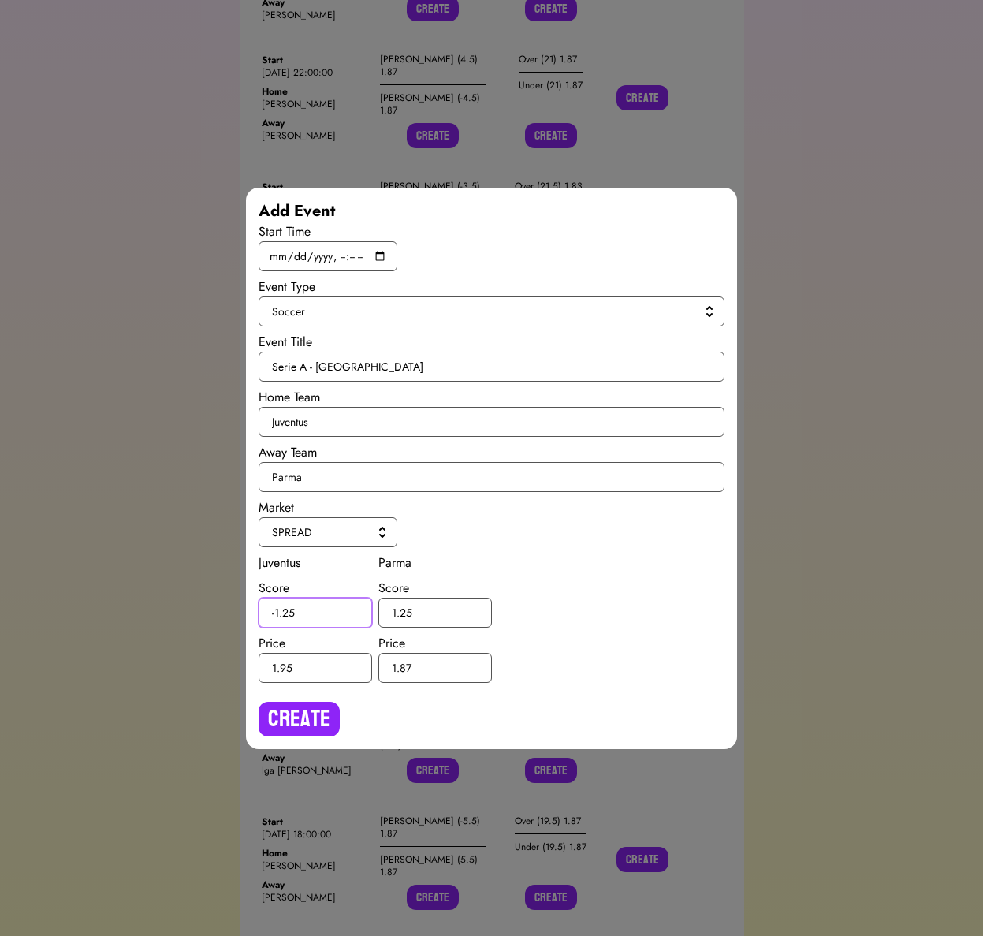
click at [289, 612] on input "-1.25" at bounding box center [316, 613] width 114 height 30
type input "-1.5"
click at [408, 610] on input "1.25" at bounding box center [436, 613] width 114 height 30
type input "1.5"
click at [329, 711] on button "Create" at bounding box center [299, 719] width 81 height 35
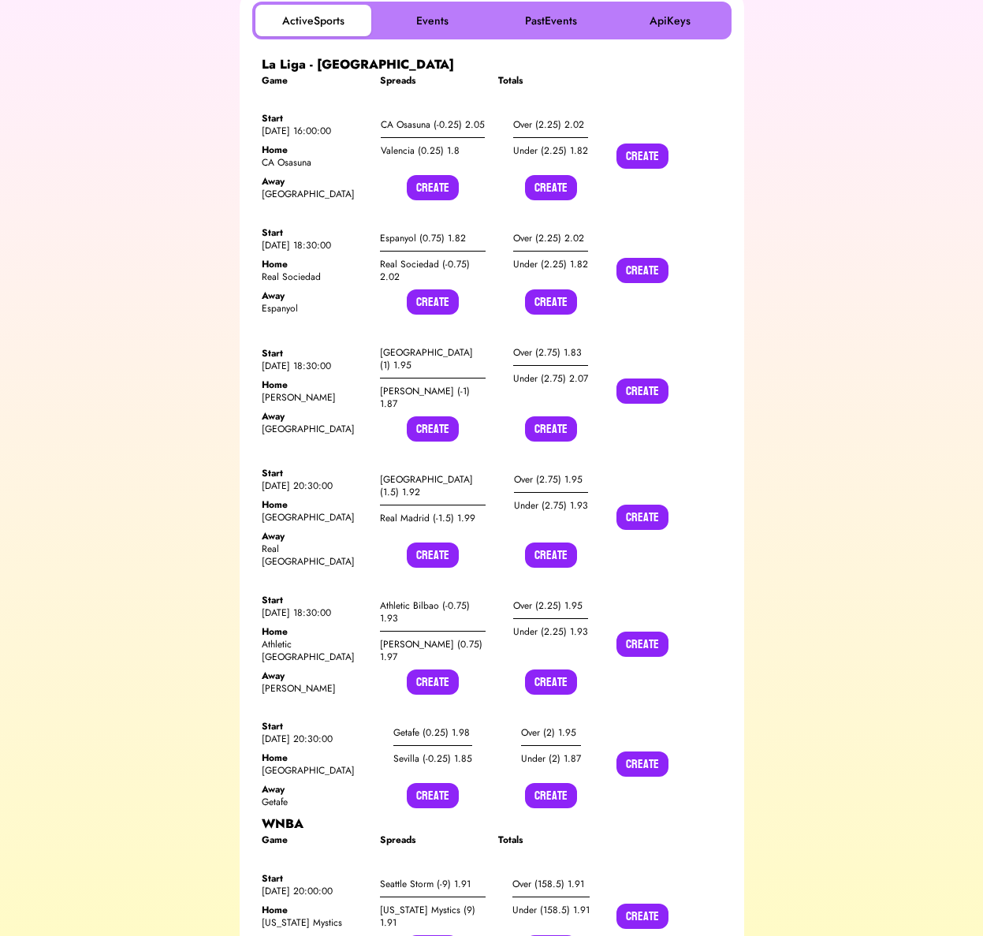
scroll to position [0, 0]
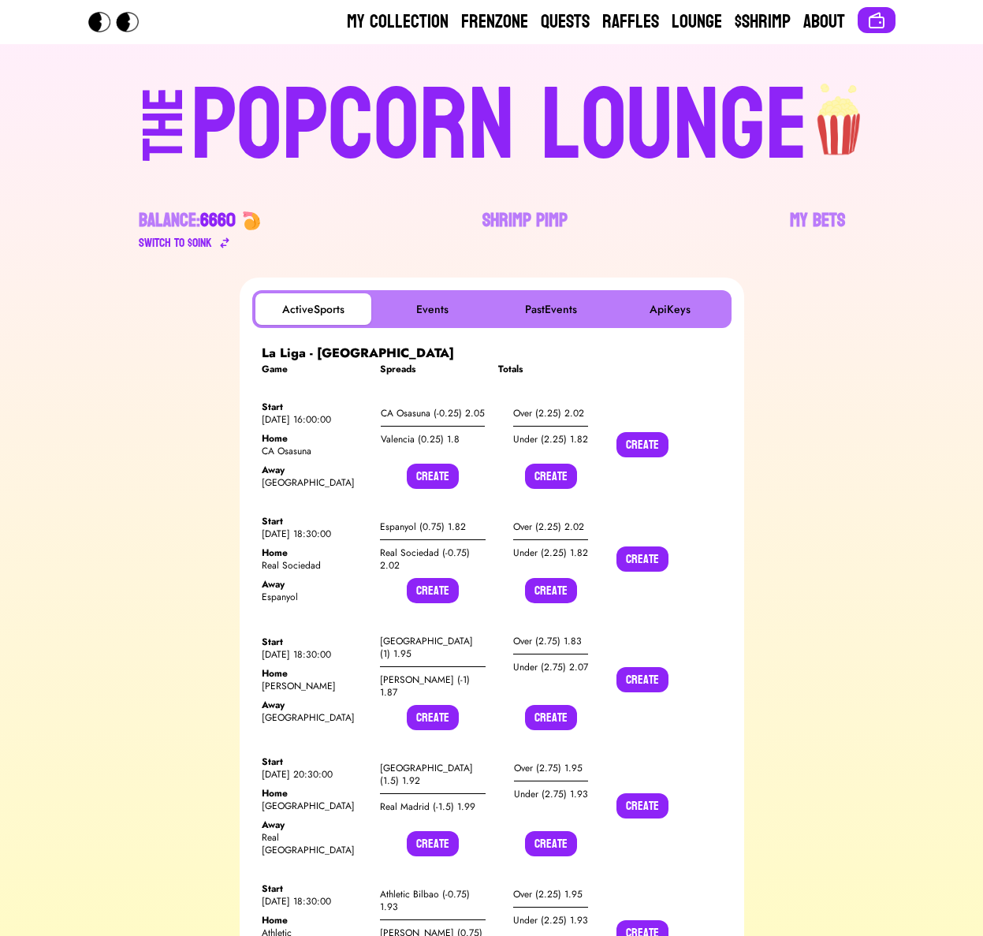
click at [278, 119] on div "POPCORN LOUNGE" at bounding box center [500, 126] width 618 height 101
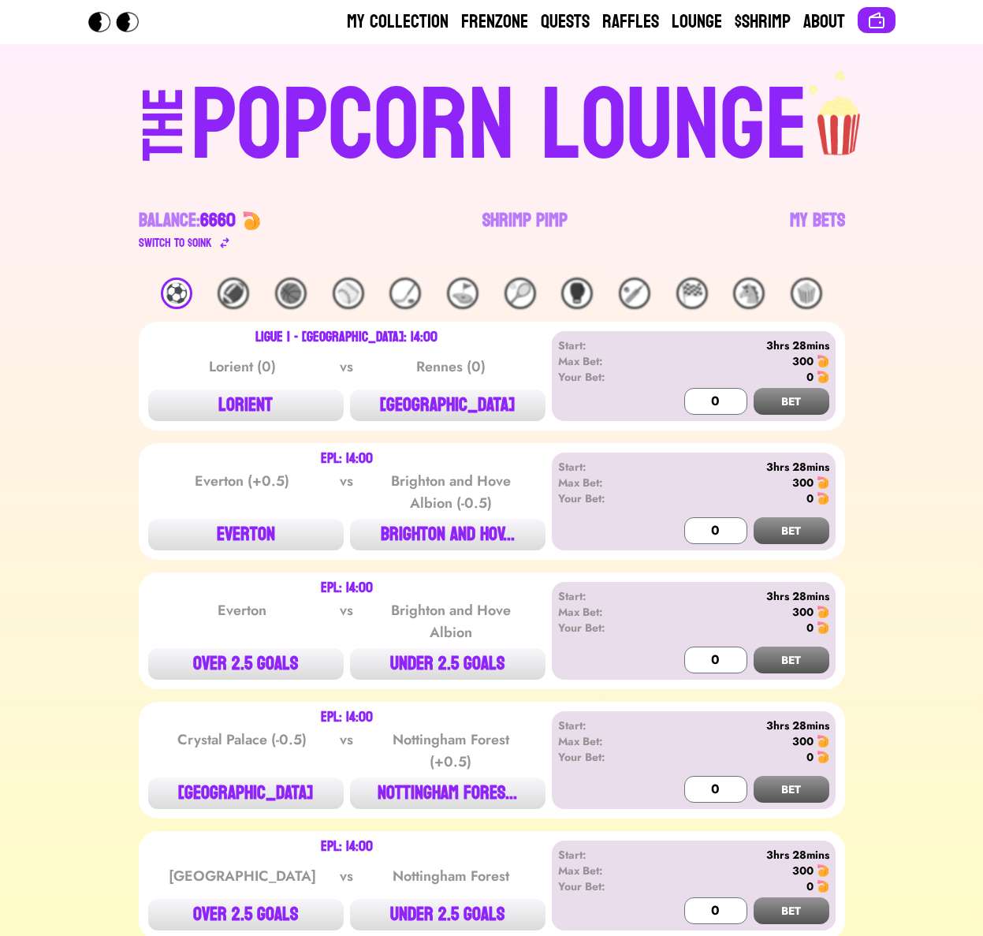
click at [176, 299] on div "⚽️" at bounding box center [177, 294] width 32 height 32
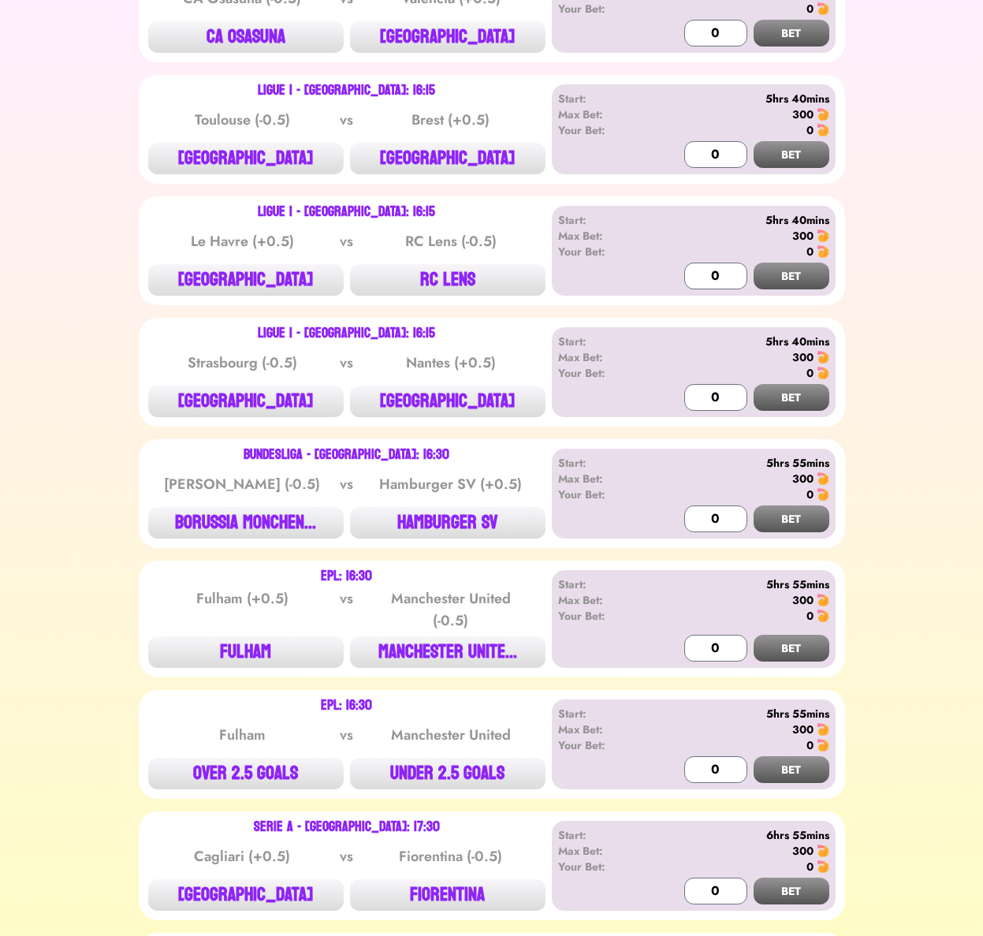
scroll to position [1140, 0]
